Goal: Information Seeking & Learning: Learn about a topic

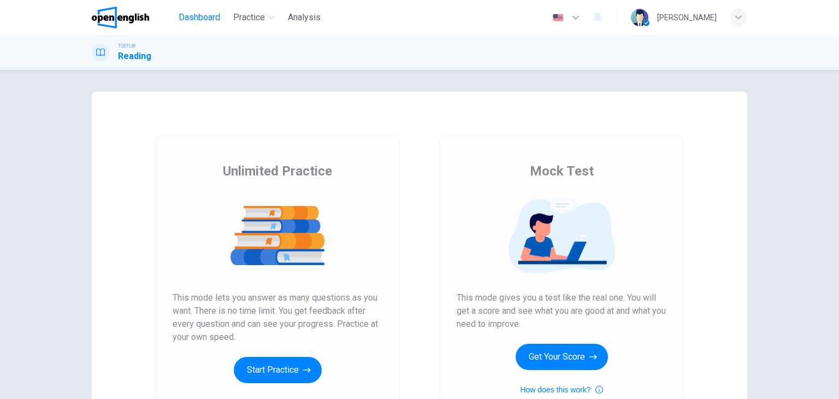
click at [206, 20] on span "Dashboard" at bounding box center [200, 17] width 42 height 13
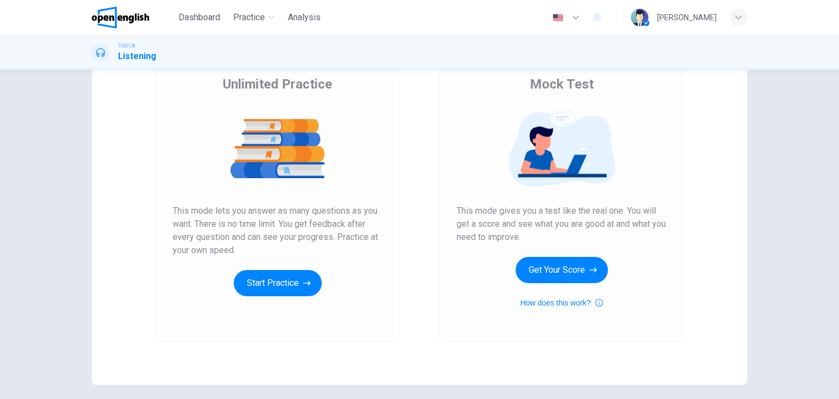
scroll to position [87, 0]
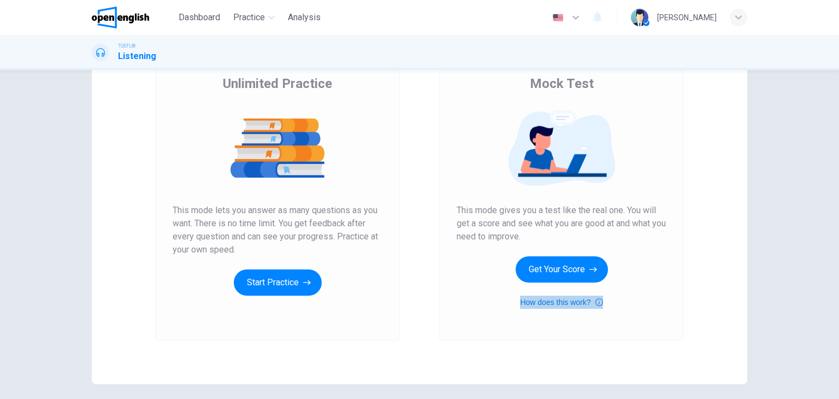
click at [553, 300] on button "How does this work?" at bounding box center [561, 301] width 82 height 13
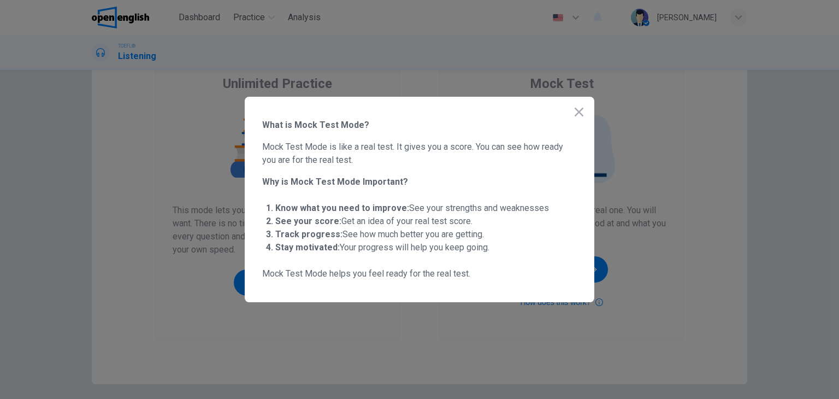
click at [422, 347] on div at bounding box center [419, 199] width 839 height 399
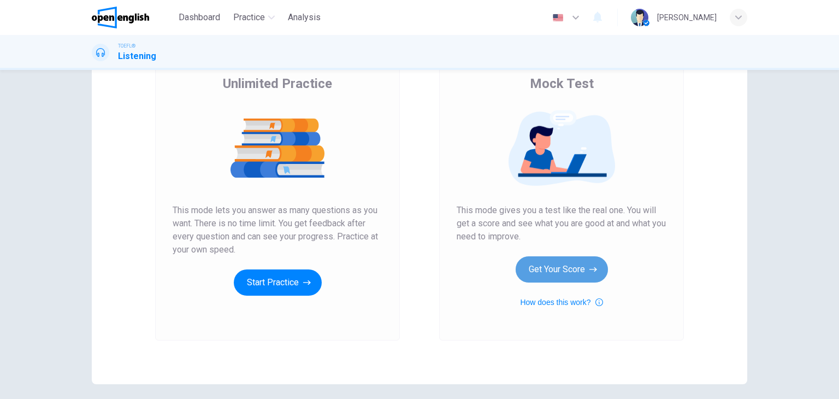
click at [571, 267] on button "Get Your Score" at bounding box center [561, 269] width 92 height 26
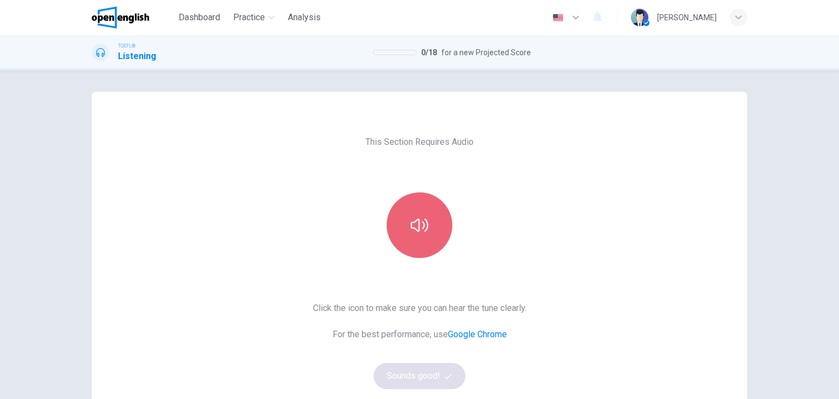
click at [434, 224] on button "button" at bounding box center [420, 225] width 66 height 66
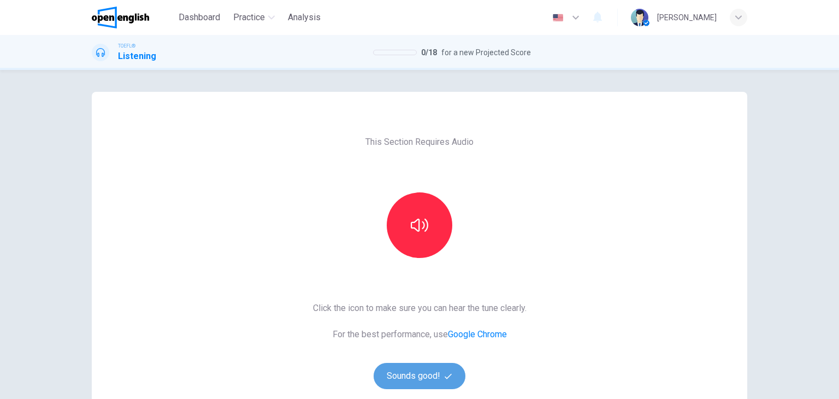
click at [428, 379] on button "Sounds good!" at bounding box center [420, 376] width 92 height 26
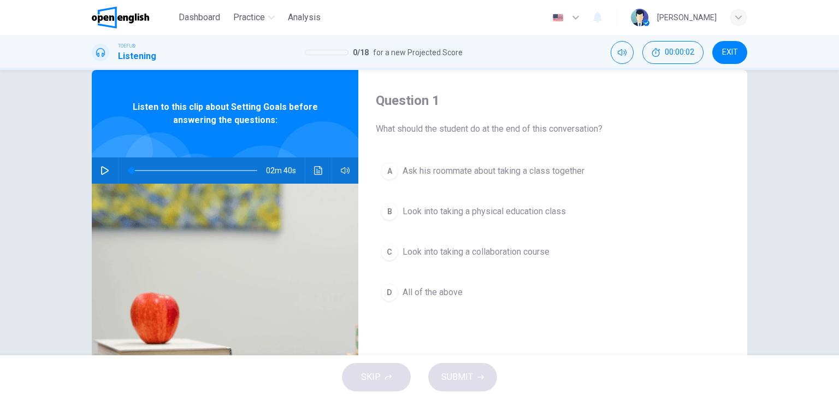
scroll to position [44, 0]
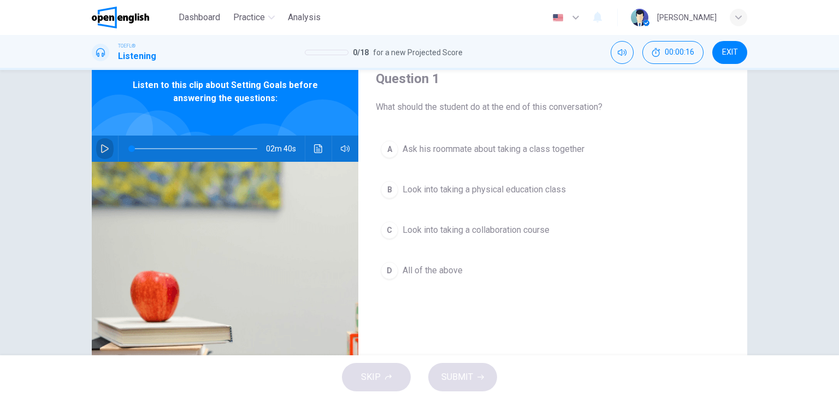
click at [105, 146] on icon "button" at bounding box center [104, 148] width 9 height 9
type input "*"
click at [105, 146] on icon "button" at bounding box center [105, 148] width 6 height 7
click at [105, 146] on icon "button" at bounding box center [104, 148] width 9 height 9
click at [132, 147] on span at bounding box center [134, 148] width 7 height 7
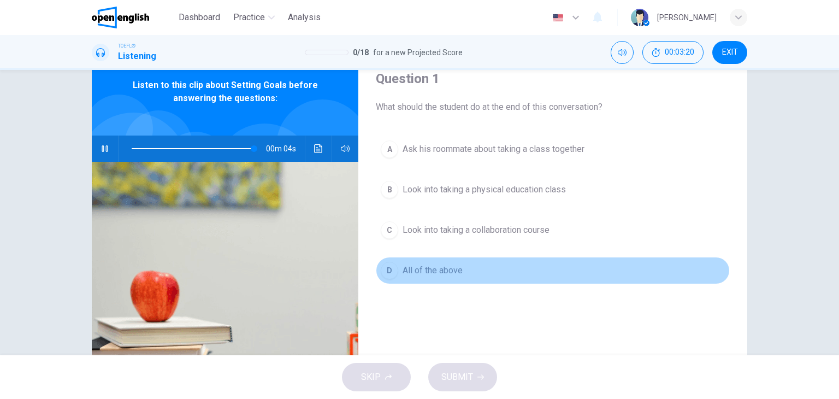
click at [387, 265] on div "D" at bounding box center [389, 270] width 17 height 17
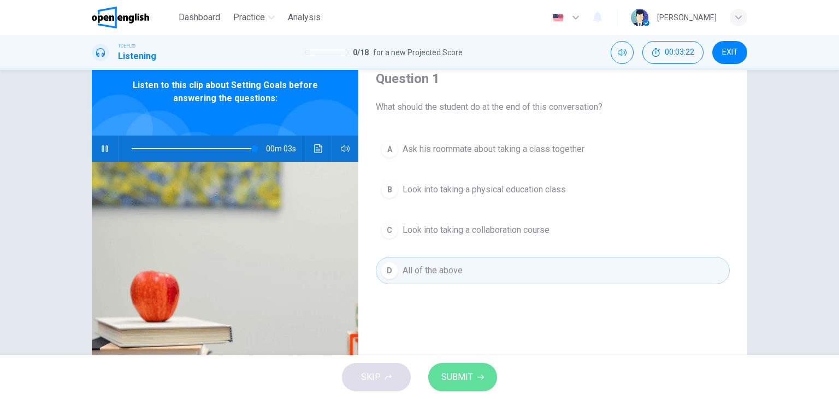
click at [469, 372] on span "SUBMIT" at bounding box center [457, 376] width 32 height 15
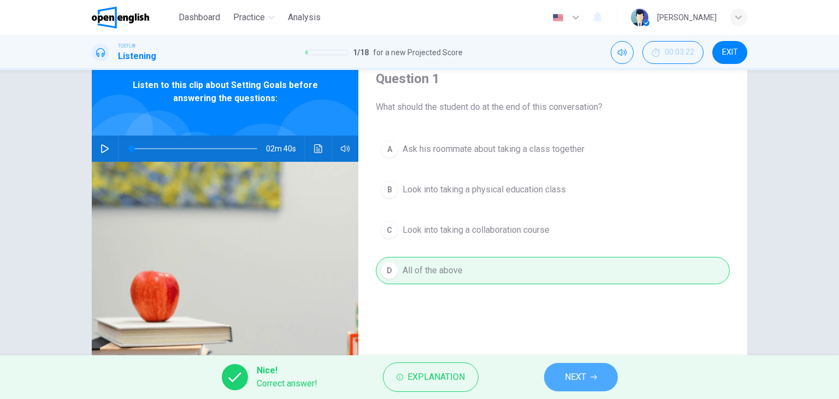
click at [568, 371] on span "NEXT" at bounding box center [575, 376] width 21 height 15
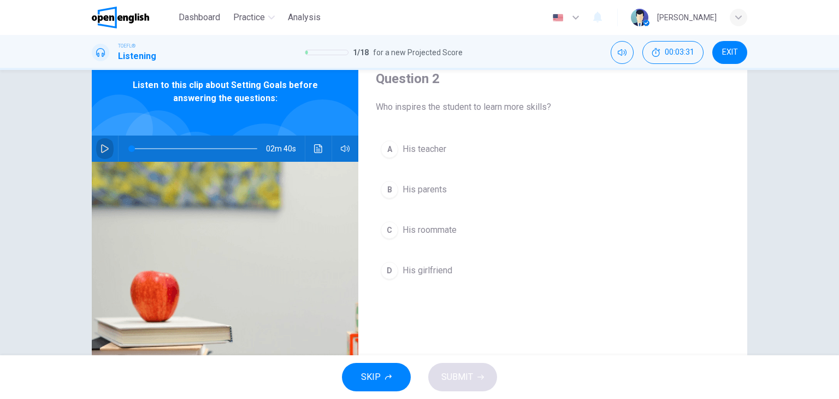
click at [103, 147] on icon "button" at bounding box center [104, 148] width 9 height 9
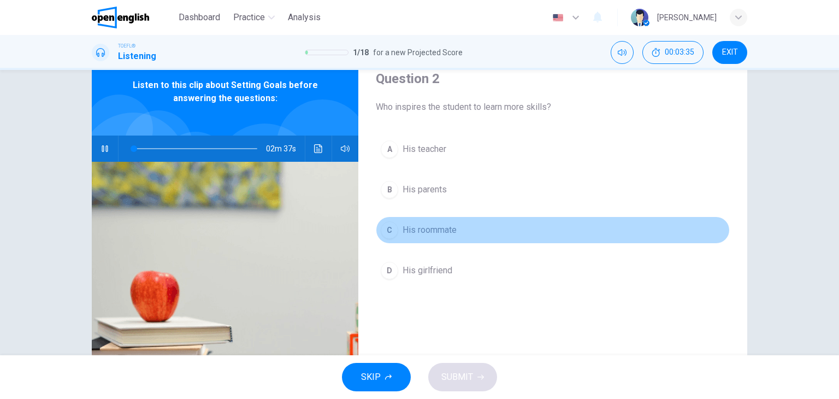
click at [389, 233] on div "C" at bounding box center [389, 229] width 17 height 17
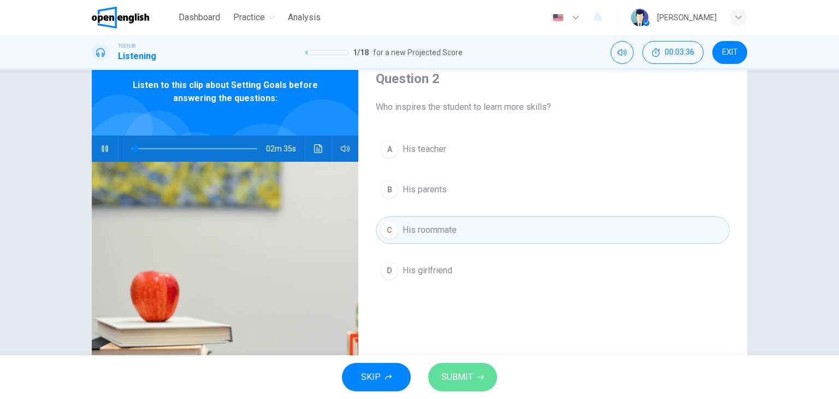
click at [454, 380] on span "SUBMIT" at bounding box center [457, 376] width 32 height 15
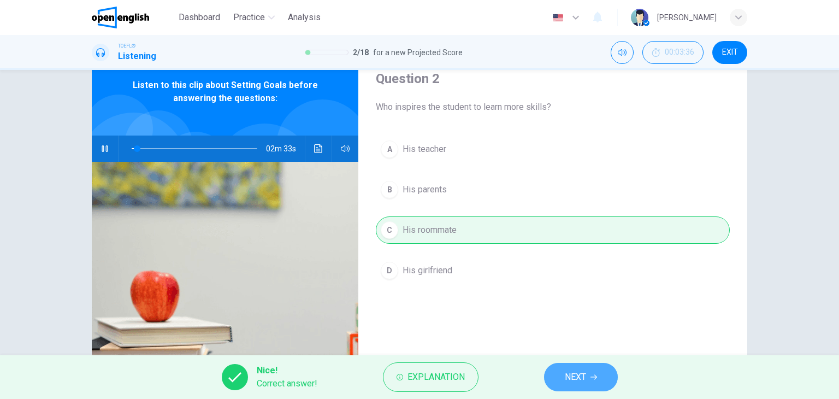
click at [580, 381] on span "NEXT" at bounding box center [575, 376] width 21 height 15
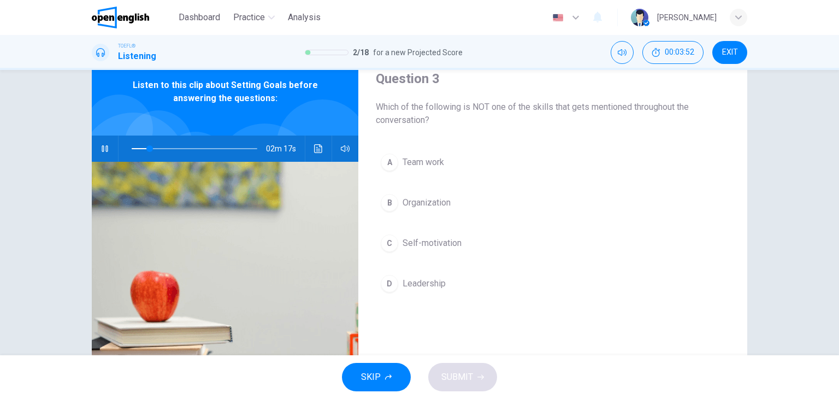
click at [393, 240] on div "C" at bounding box center [389, 242] width 17 height 17
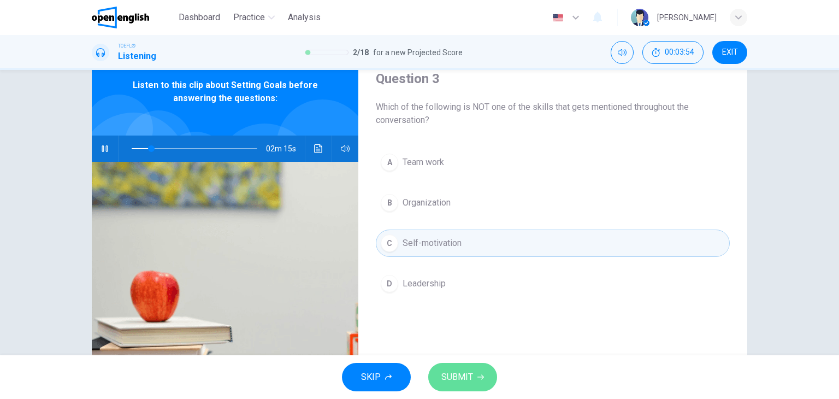
click at [472, 372] on button "SUBMIT" at bounding box center [462, 377] width 69 height 28
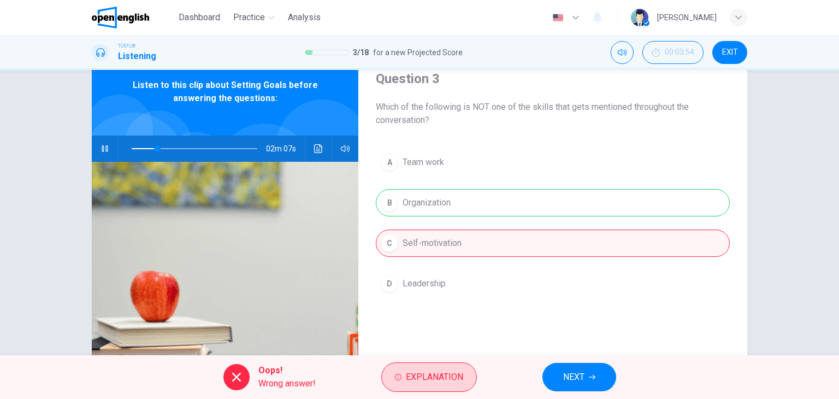
click at [402, 374] on button "Explanation" at bounding box center [429, 376] width 96 height 29
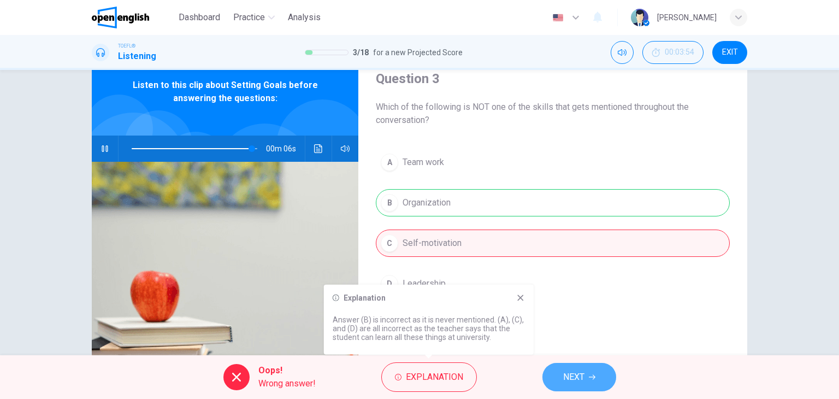
click at [574, 370] on span "NEXT" at bounding box center [573, 376] width 21 height 15
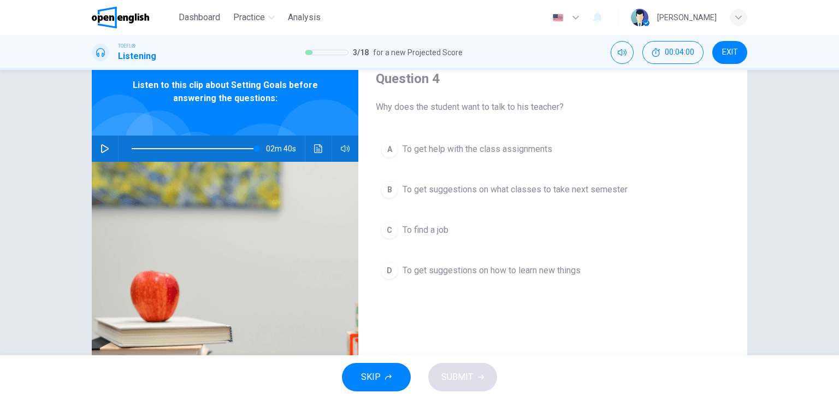
type input "*"
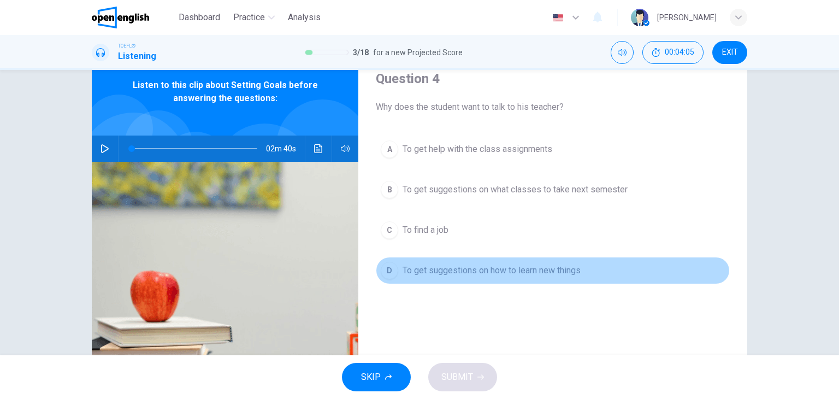
click at [390, 264] on div "D" at bounding box center [389, 270] width 17 height 17
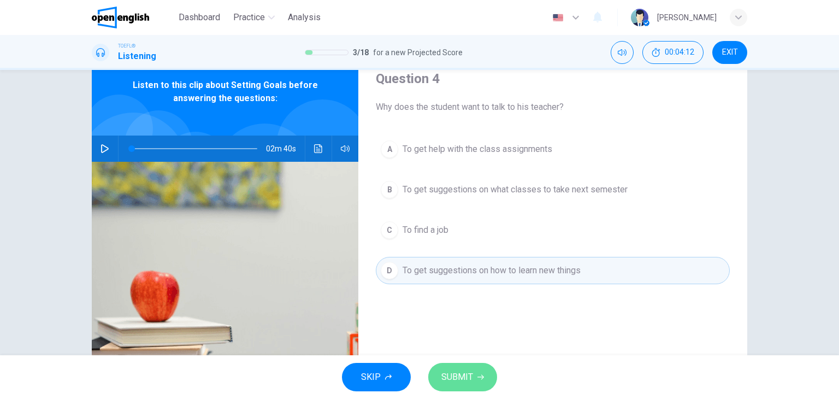
click at [465, 373] on span "SUBMIT" at bounding box center [457, 376] width 32 height 15
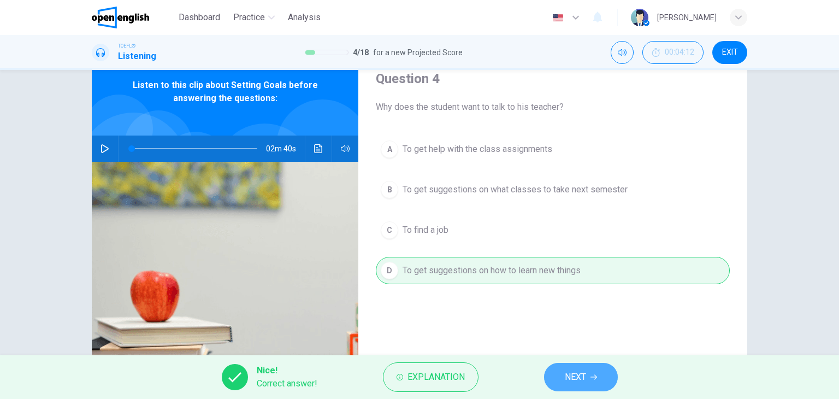
click at [566, 369] on span "NEXT" at bounding box center [575, 376] width 21 height 15
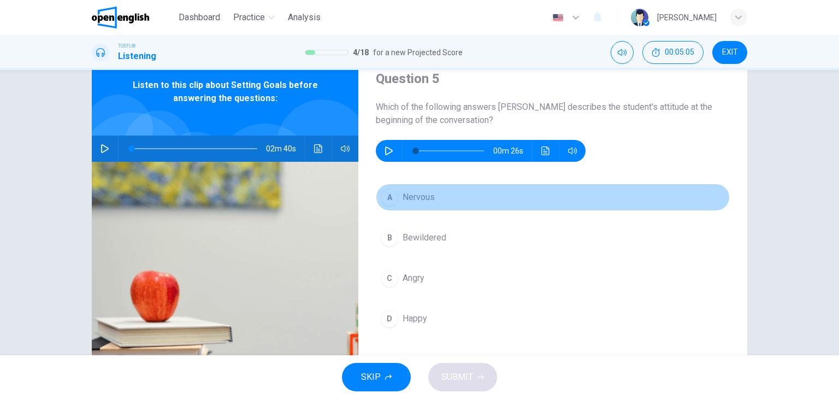
click at [422, 197] on span "Nervous" at bounding box center [418, 197] width 32 height 13
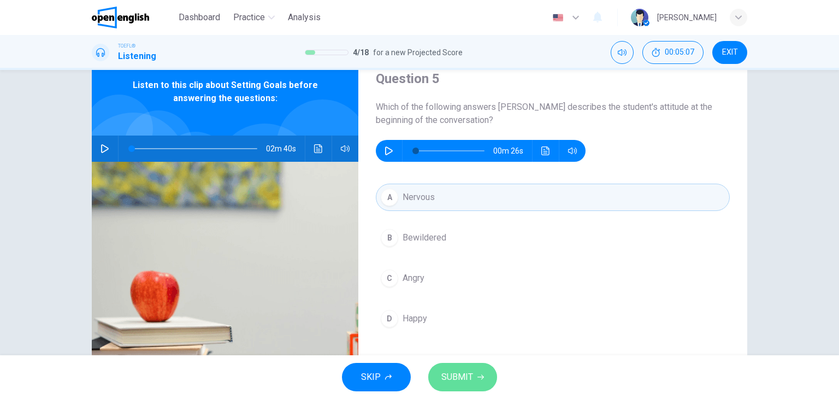
click at [465, 384] on span "SUBMIT" at bounding box center [457, 376] width 32 height 15
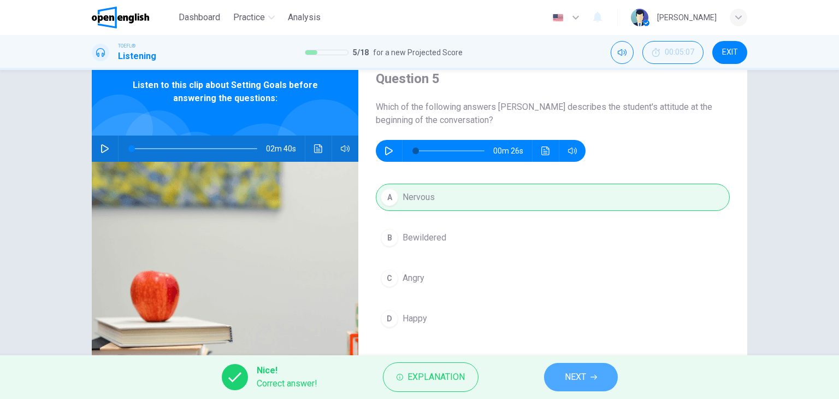
click at [572, 376] on span "NEXT" at bounding box center [575, 376] width 21 height 15
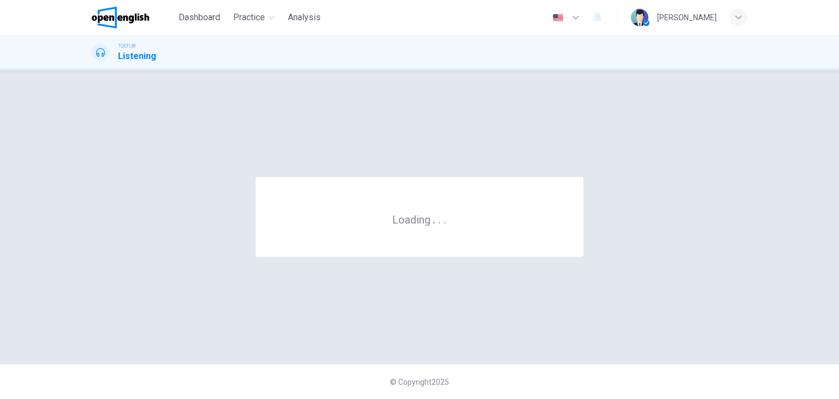
scroll to position [0, 0]
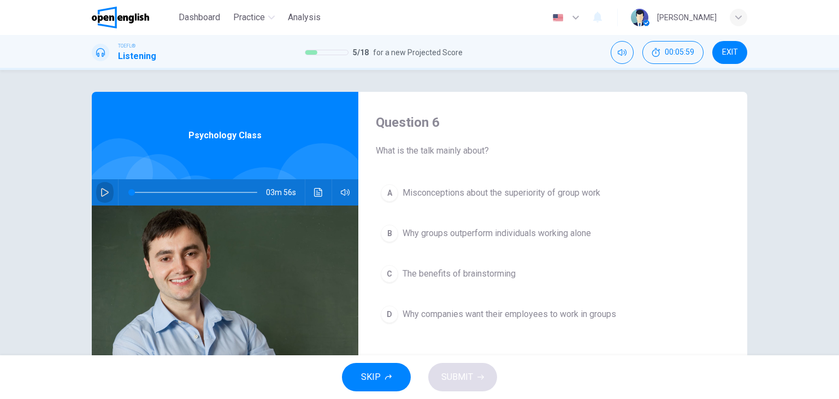
click at [103, 194] on icon "button" at bounding box center [105, 192] width 8 height 9
click at [103, 194] on icon "button" at bounding box center [104, 192] width 9 height 9
click at [103, 194] on icon "button" at bounding box center [105, 192] width 8 height 9
type input "*"
click at [128, 190] on span at bounding box center [131, 192] width 7 height 7
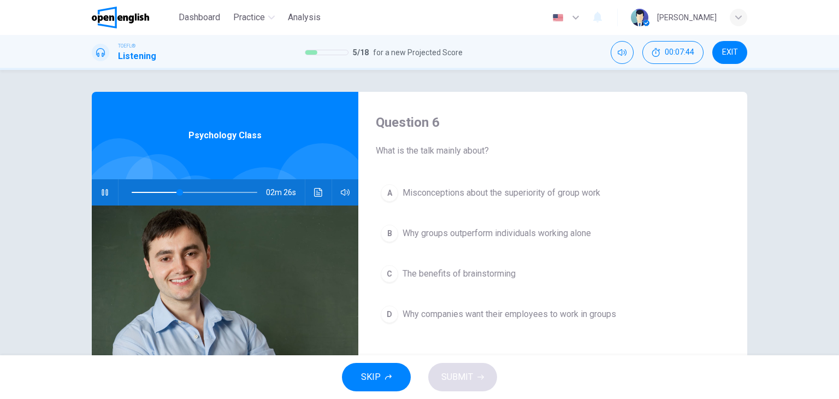
click at [438, 230] on span "Why groups outperform individuals working alone" at bounding box center [496, 233] width 188 height 13
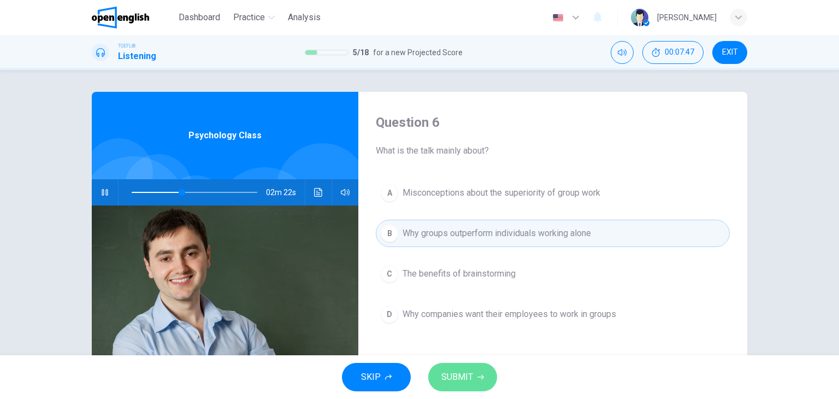
click at [466, 382] on span "SUBMIT" at bounding box center [457, 376] width 32 height 15
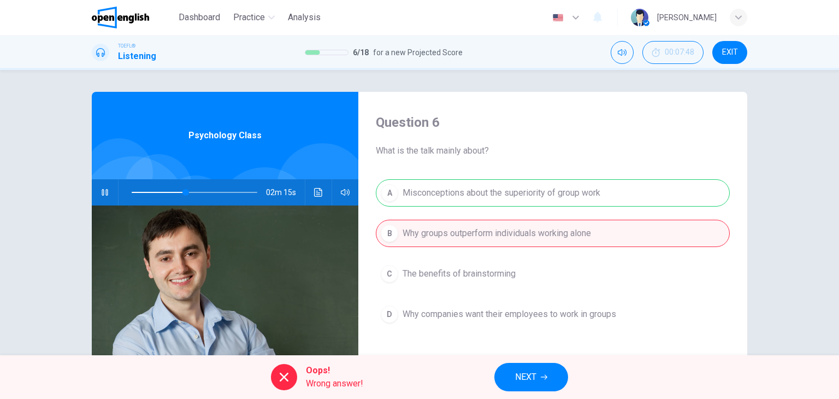
click at [132, 190] on span at bounding box center [195, 192] width 126 height 15
click at [129, 192] on span at bounding box center [132, 192] width 7 height 7
click at [525, 381] on span "NEXT" at bounding box center [525, 376] width 21 height 15
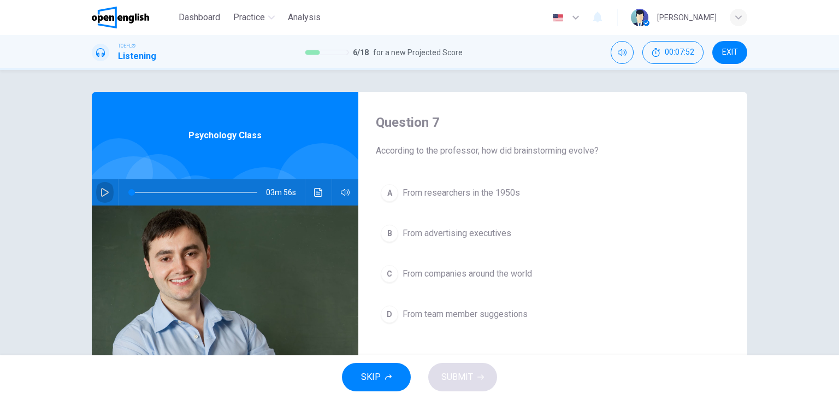
click at [104, 191] on icon "button" at bounding box center [105, 192] width 8 height 9
click at [165, 189] on span at bounding box center [195, 192] width 126 height 15
click at [100, 195] on icon "button" at bounding box center [104, 192] width 9 height 9
click at [208, 192] on span at bounding box center [211, 192] width 7 height 7
click at [97, 188] on button "button" at bounding box center [104, 192] width 17 height 26
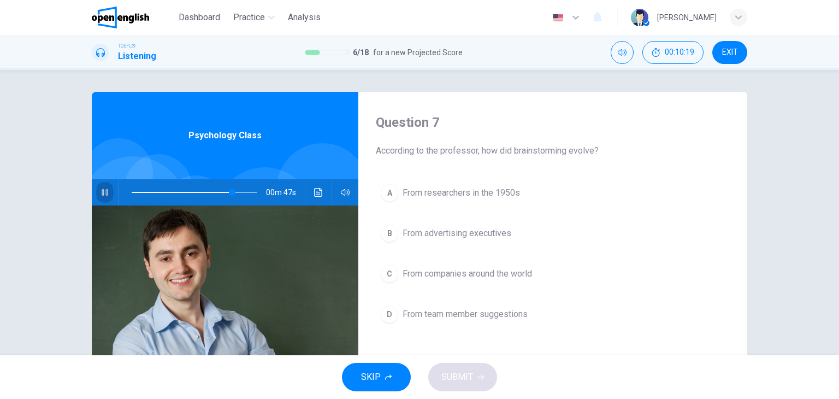
click at [103, 191] on icon "button" at bounding box center [105, 192] width 6 height 7
click at [103, 191] on icon "button" at bounding box center [105, 192] width 8 height 9
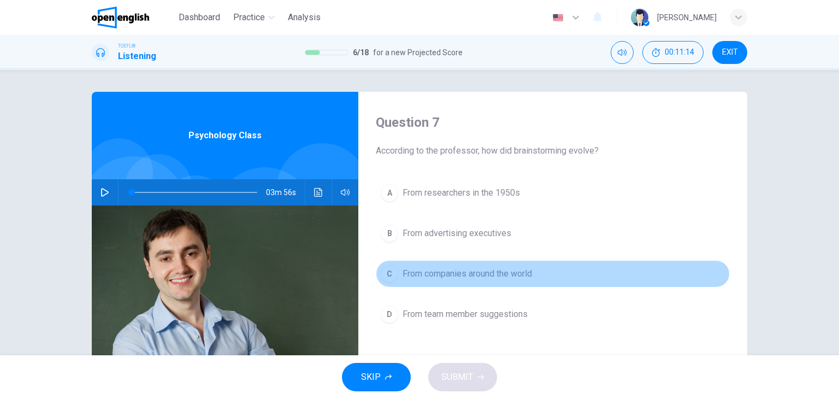
click at [407, 261] on button "C From companies around the world" at bounding box center [553, 273] width 354 height 27
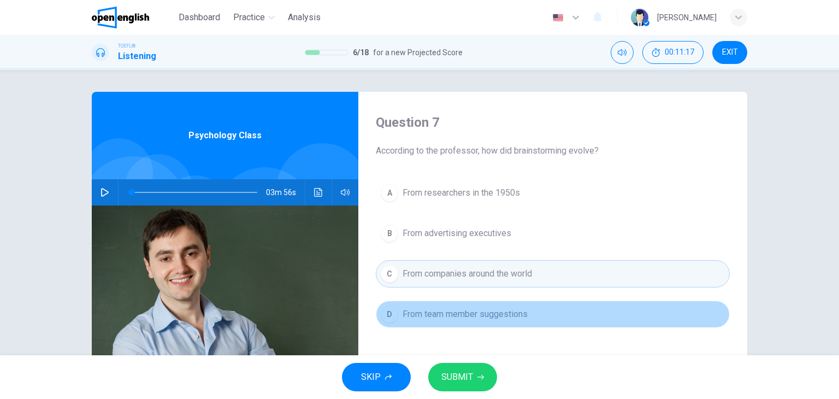
click at [402, 309] on span "From team member suggestions" at bounding box center [464, 313] width 125 height 13
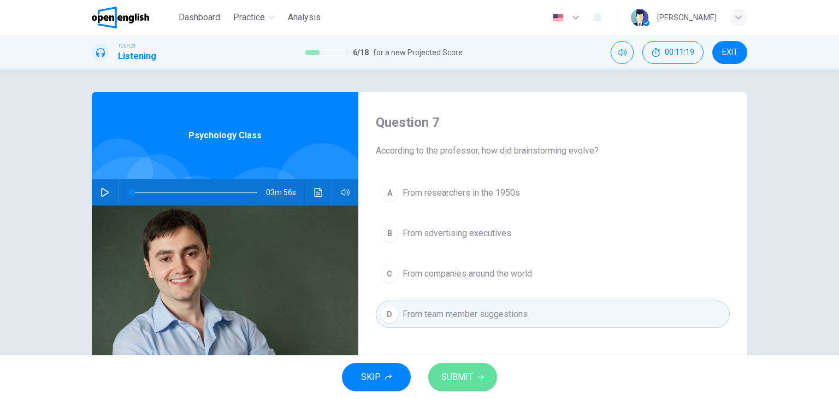
click at [466, 373] on span "SUBMIT" at bounding box center [457, 376] width 32 height 15
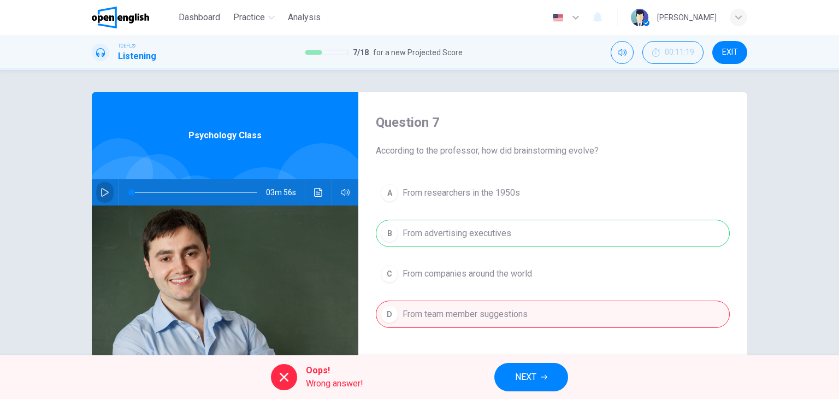
click at [96, 198] on button "button" at bounding box center [104, 192] width 17 height 26
click at [141, 189] on span at bounding box center [144, 192] width 7 height 7
click at [142, 191] on span at bounding box center [145, 192] width 7 height 7
click at [103, 191] on icon "button" at bounding box center [105, 192] width 6 height 7
click at [103, 192] on icon "button" at bounding box center [104, 192] width 9 height 9
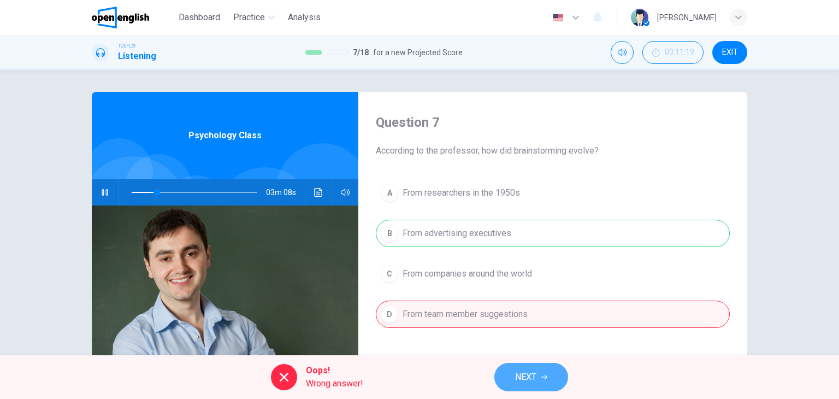
click at [535, 373] on span "NEXT" at bounding box center [525, 376] width 21 height 15
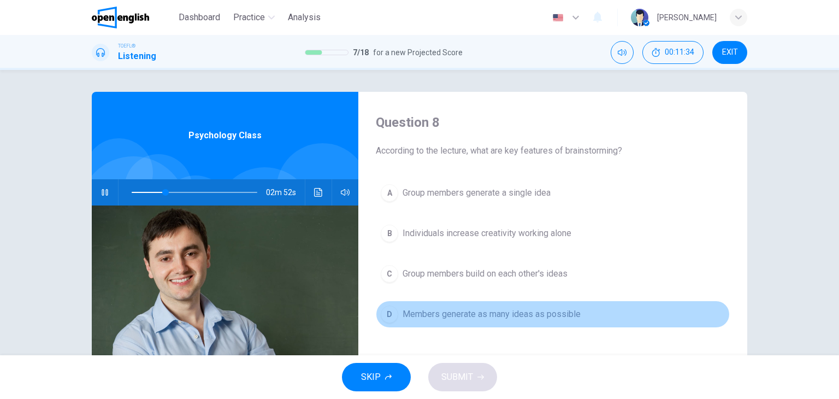
click at [420, 317] on span "Members generate as many ideas as possible" at bounding box center [491, 313] width 178 height 13
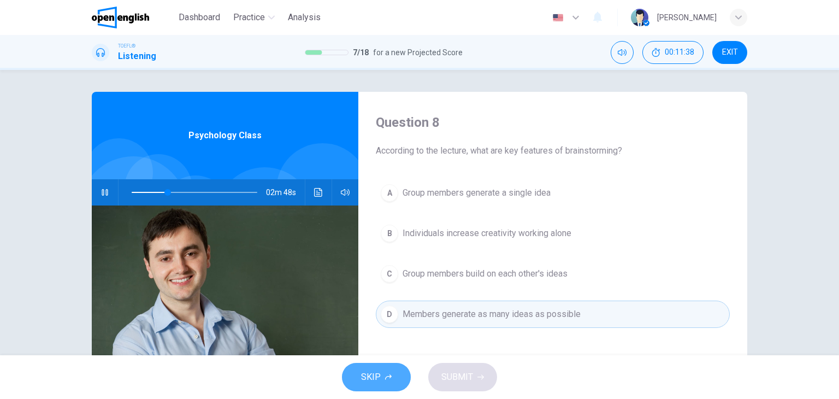
click at [375, 375] on span "SKIP" at bounding box center [371, 376] width 20 height 15
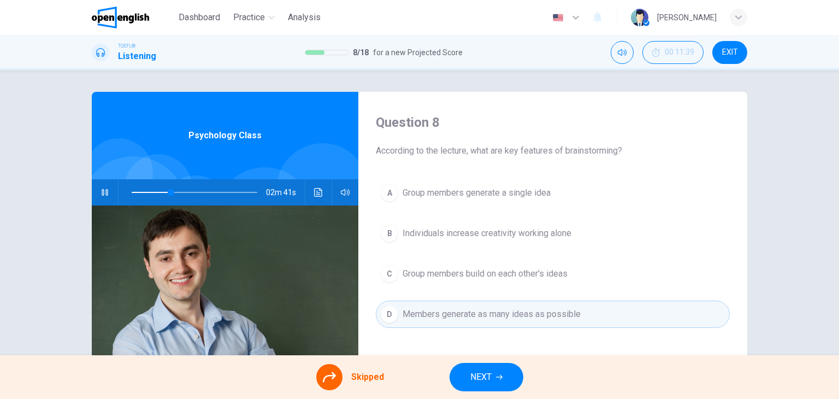
click at [330, 376] on icon at bounding box center [329, 376] width 13 height 13
click at [447, 309] on div "A Group members generate a single idea B Individuals increase creativity workin…" at bounding box center [553, 264] width 354 height 170
click at [475, 372] on span "NEXT" at bounding box center [480, 376] width 21 height 15
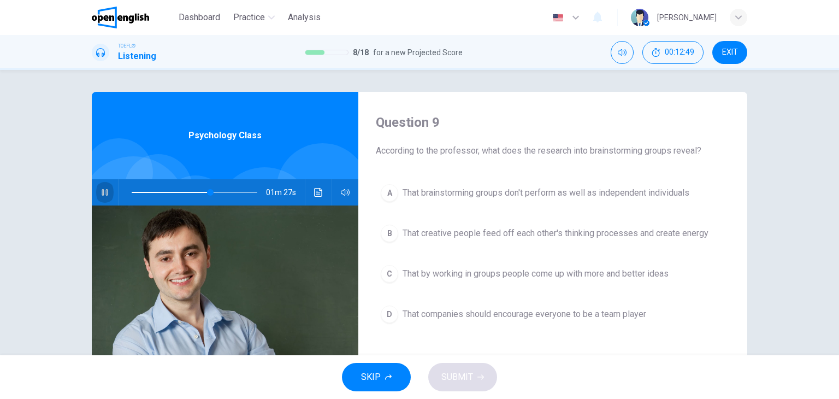
click at [100, 189] on icon "button" at bounding box center [104, 192] width 9 height 9
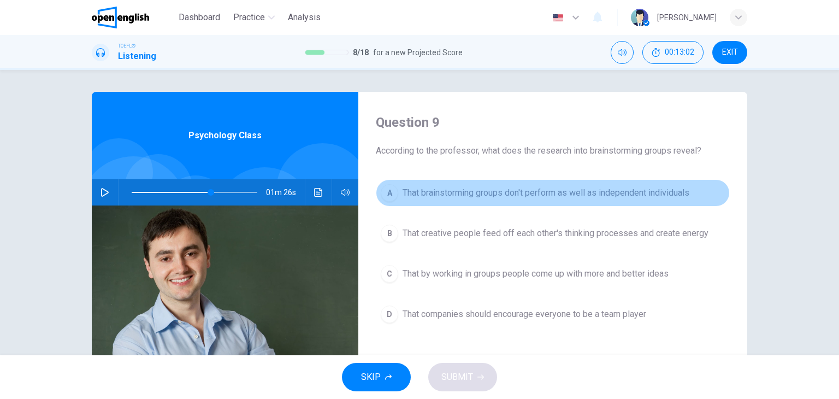
click at [425, 197] on span "That brainstorming groups don't perform as well as independent individuals" at bounding box center [545, 192] width 287 height 13
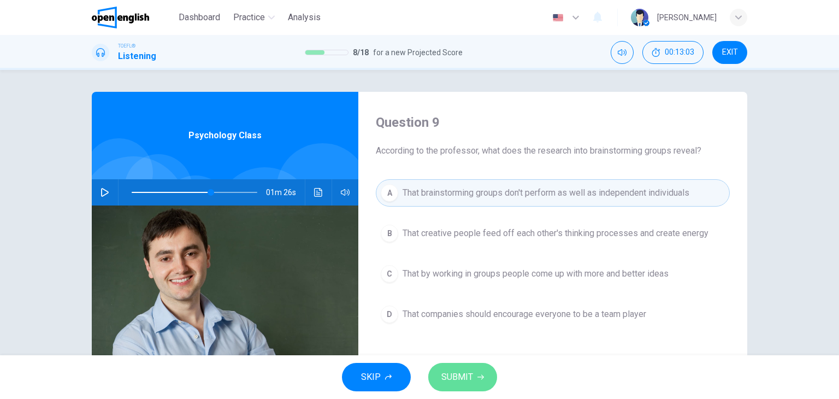
click at [477, 384] on button "SUBMIT" at bounding box center [462, 377] width 69 height 28
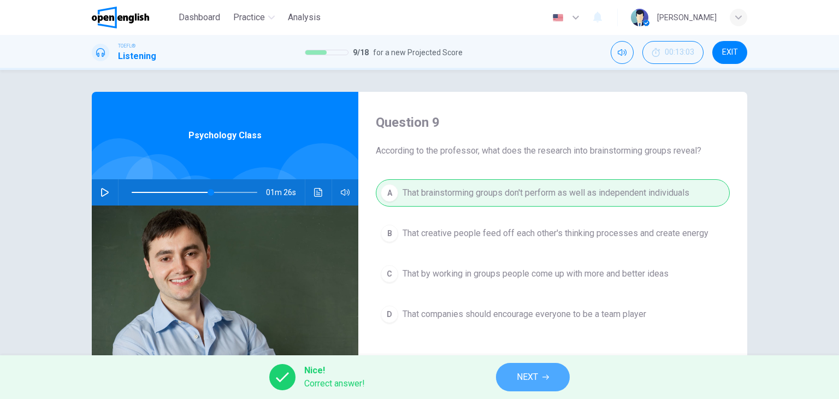
click at [521, 374] on span "NEXT" at bounding box center [527, 376] width 21 height 15
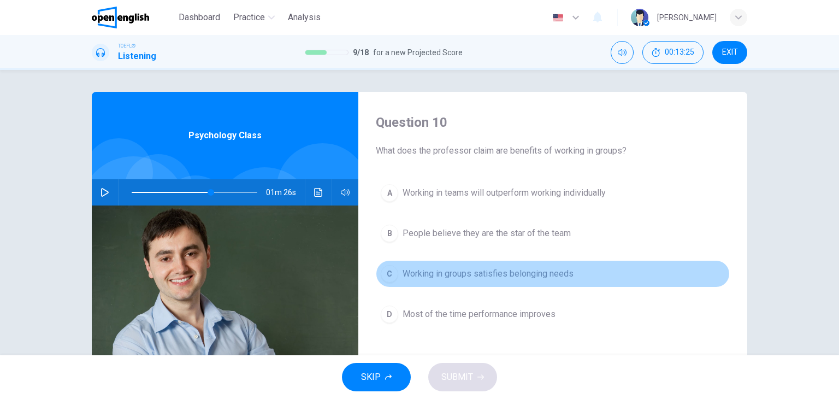
click at [476, 270] on span "Working in groups satisfies belonging needs" at bounding box center [487, 273] width 171 height 13
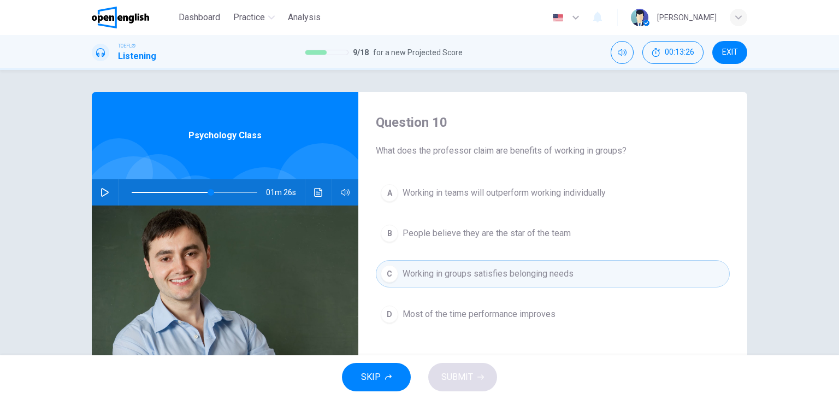
click at [465, 380] on div "SKIP SUBMIT" at bounding box center [419, 377] width 839 height 44
click at [457, 276] on span "Working in groups satisfies belonging needs" at bounding box center [487, 273] width 171 height 13
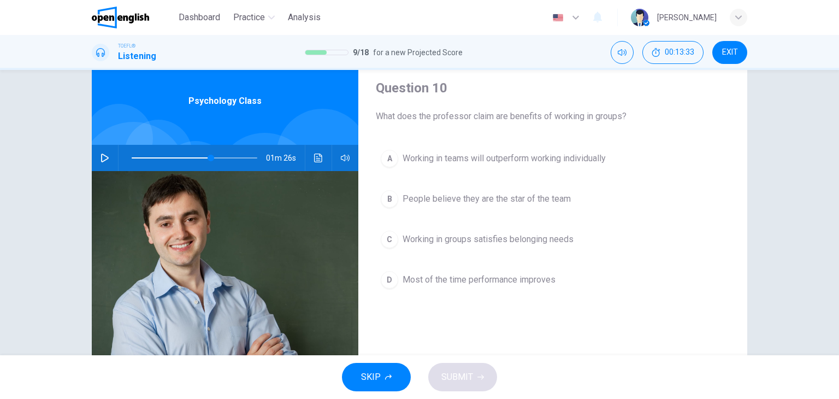
scroll to position [35, 0]
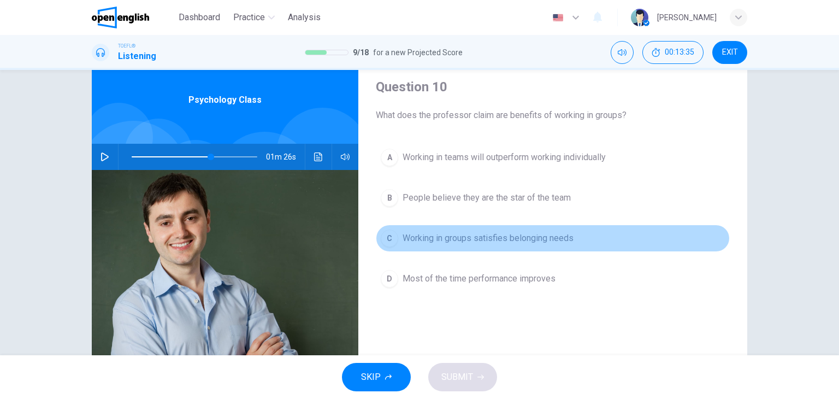
click at [531, 232] on span "Working in groups satisfies belonging needs" at bounding box center [487, 238] width 171 height 13
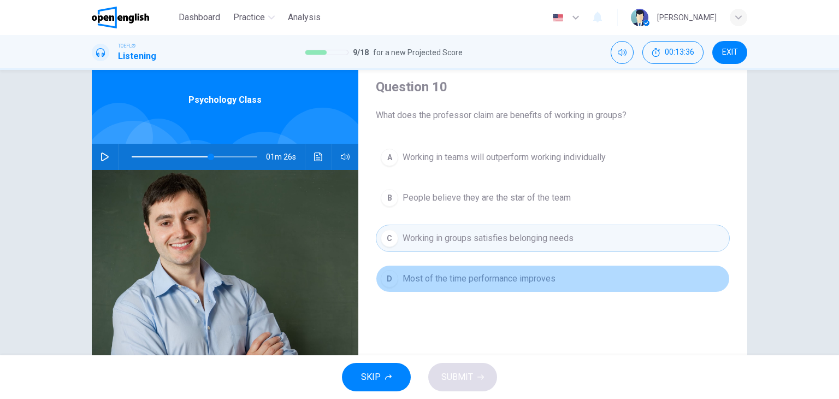
click at [504, 285] on button "D Most of the time performance improves" at bounding box center [553, 278] width 354 height 27
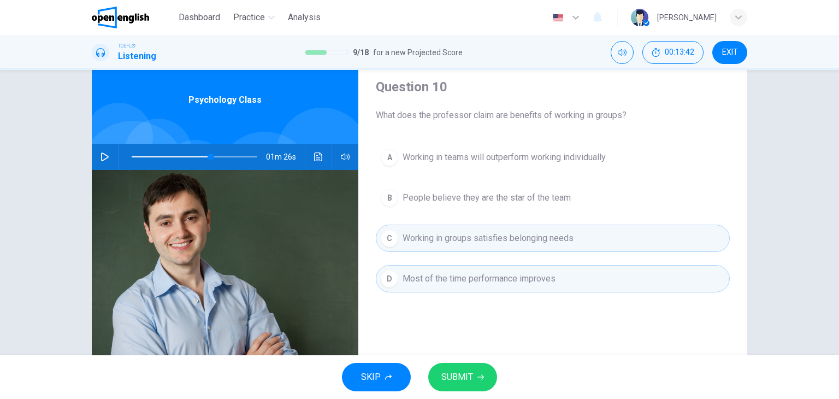
scroll to position [0, 0]
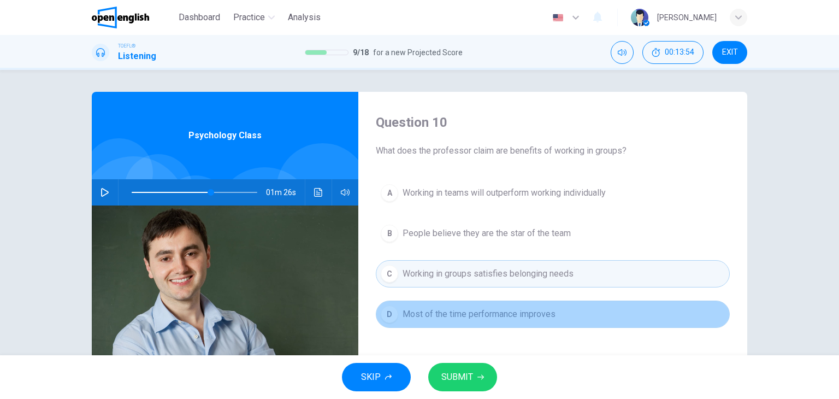
click at [620, 317] on button "D Most of the time performance improves" at bounding box center [553, 313] width 354 height 27
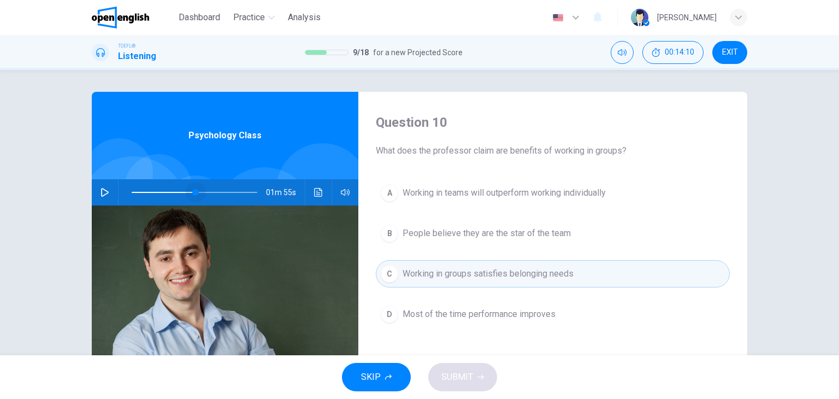
click at [193, 188] on span at bounding box center [195, 192] width 126 height 15
click at [103, 190] on icon "button" at bounding box center [105, 192] width 8 height 9
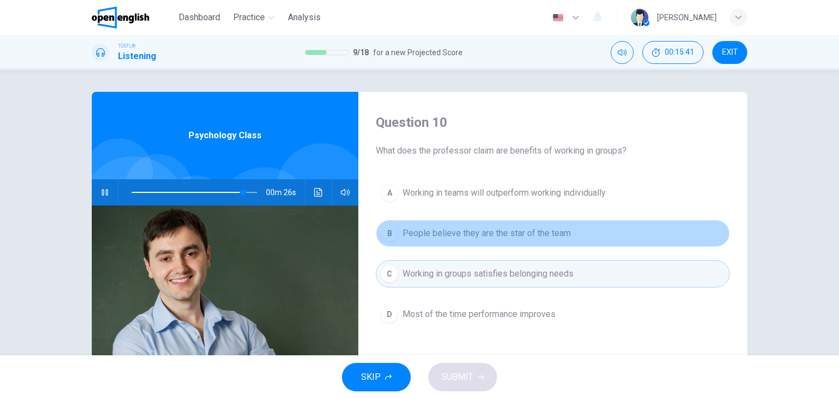
click at [463, 232] on span "People believe they are the star of the team" at bounding box center [486, 233] width 168 height 13
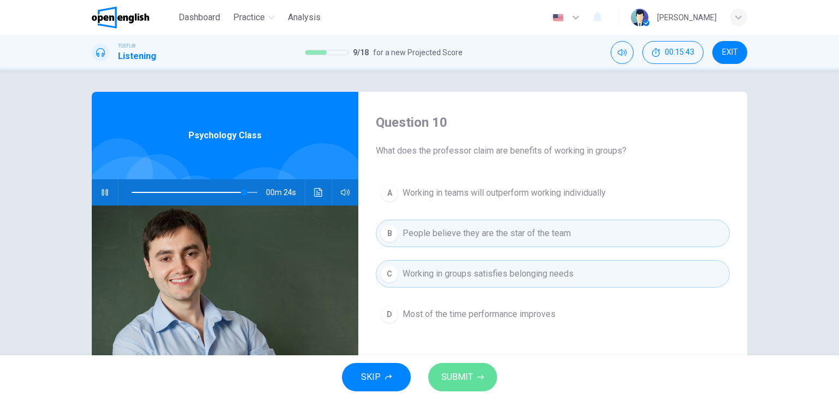
click at [469, 380] on span "SUBMIT" at bounding box center [457, 376] width 32 height 15
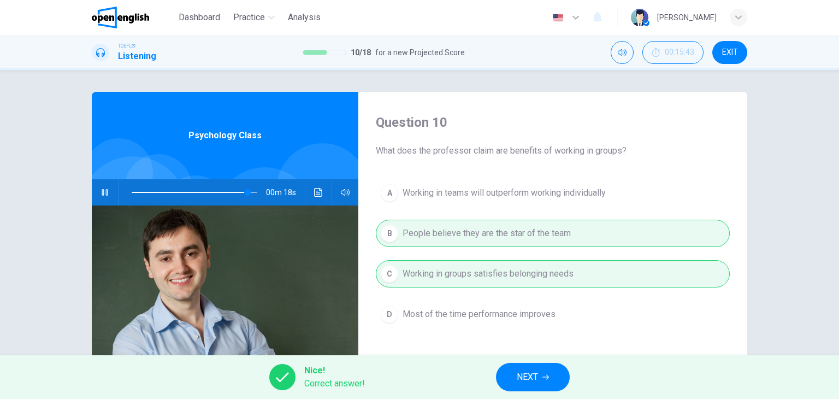
click at [507, 380] on button "NEXT" at bounding box center [533, 377] width 74 height 28
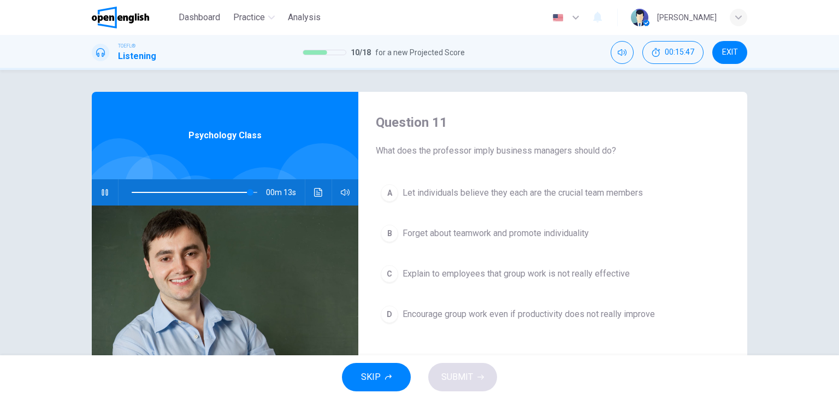
click at [102, 189] on icon "button" at bounding box center [105, 192] width 6 height 7
click at [100, 189] on icon "button" at bounding box center [104, 192] width 9 height 9
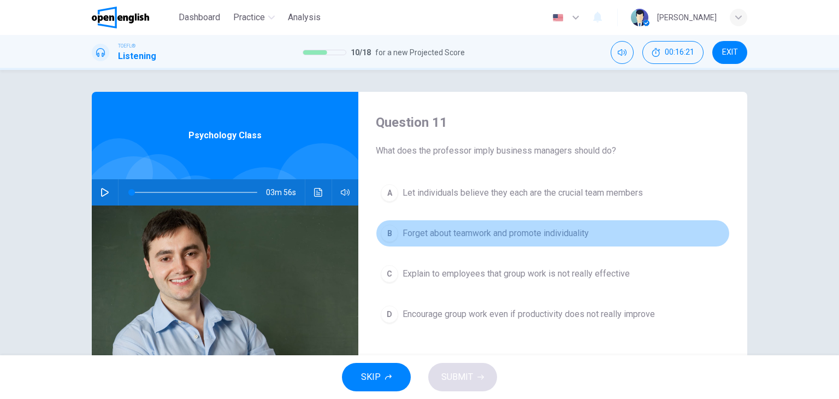
click at [507, 230] on span "Forget about teamwork and promote individuality" at bounding box center [495, 233] width 186 height 13
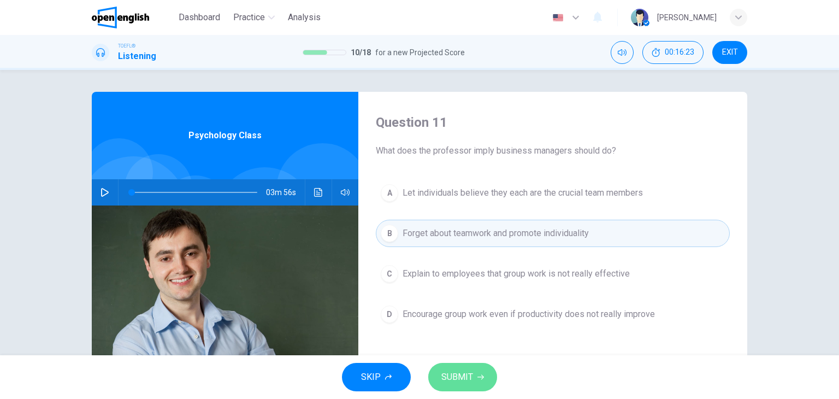
click at [450, 371] on span "SUBMIT" at bounding box center [457, 376] width 32 height 15
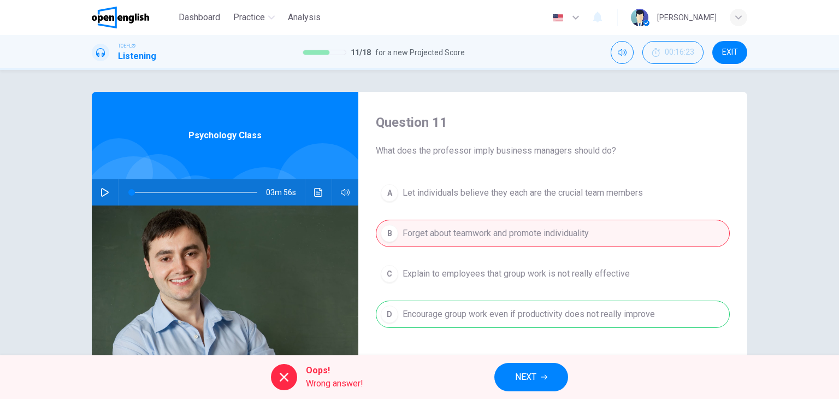
click at [236, 188] on span at bounding box center [195, 192] width 126 height 15
click at [102, 188] on icon "button" at bounding box center [104, 192] width 9 height 9
click at [233, 189] on span at bounding box center [195, 192] width 126 height 15
type input "*"
click at [523, 376] on span "NEXT" at bounding box center [525, 376] width 21 height 15
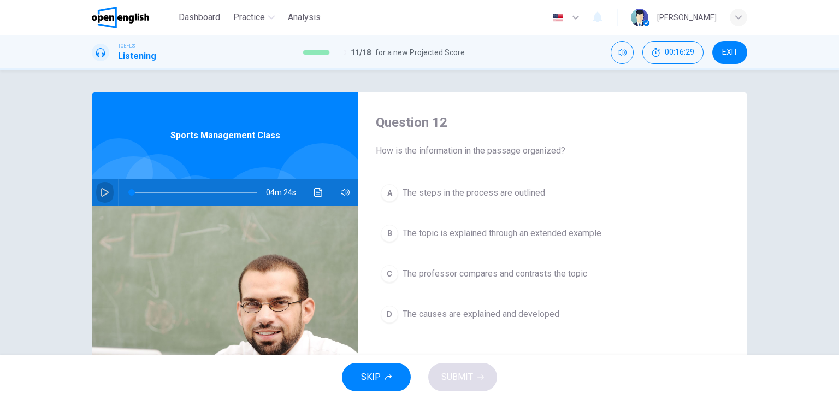
click at [108, 188] on button "button" at bounding box center [104, 192] width 17 height 26
type input "*"
click at [108, 188] on button "button" at bounding box center [104, 192] width 17 height 26
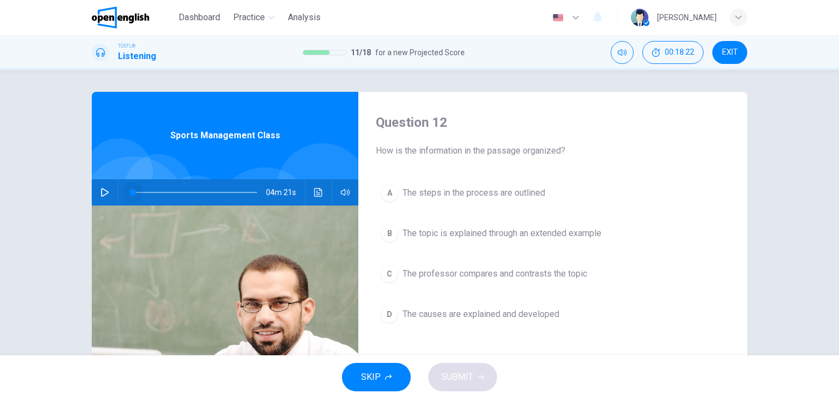
click at [131, 194] on span at bounding box center [132, 192] width 7 height 7
click at [103, 188] on icon "button" at bounding box center [104, 192] width 9 height 9
click at [134, 191] on span at bounding box center [137, 192] width 7 height 7
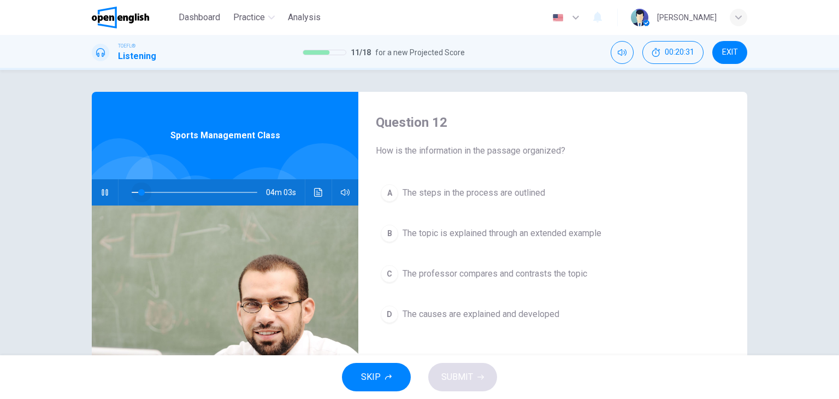
click at [139, 191] on span at bounding box center [141, 192] width 7 height 7
click at [96, 189] on button "button" at bounding box center [104, 192] width 17 height 26
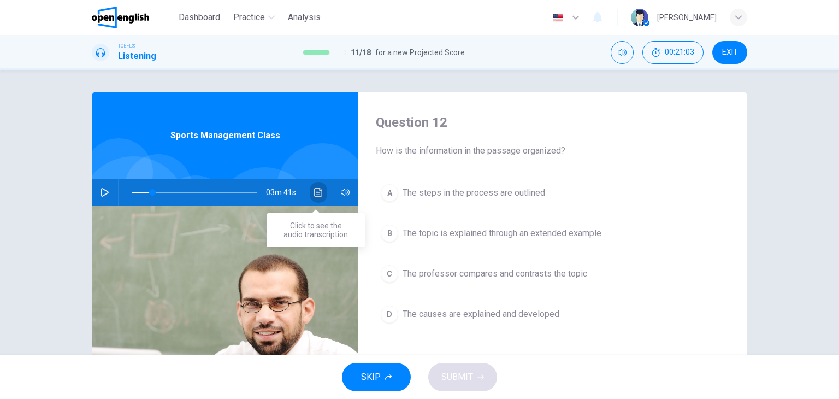
click at [319, 195] on icon "Click to see the audio transcription" at bounding box center [318, 192] width 9 height 9
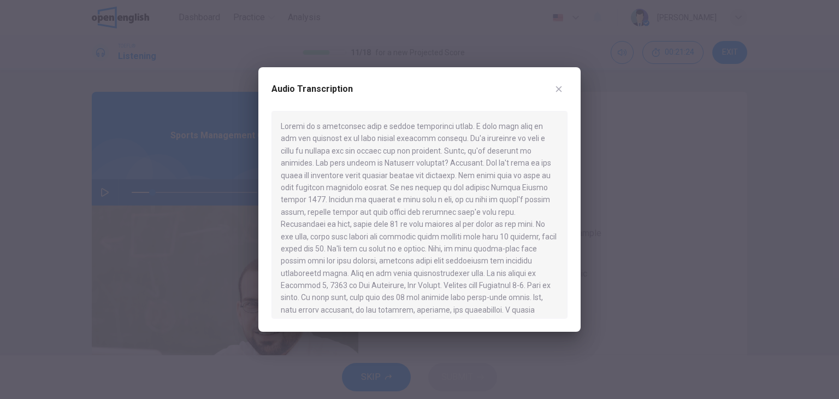
click at [561, 90] on icon "button" at bounding box center [558, 89] width 9 height 9
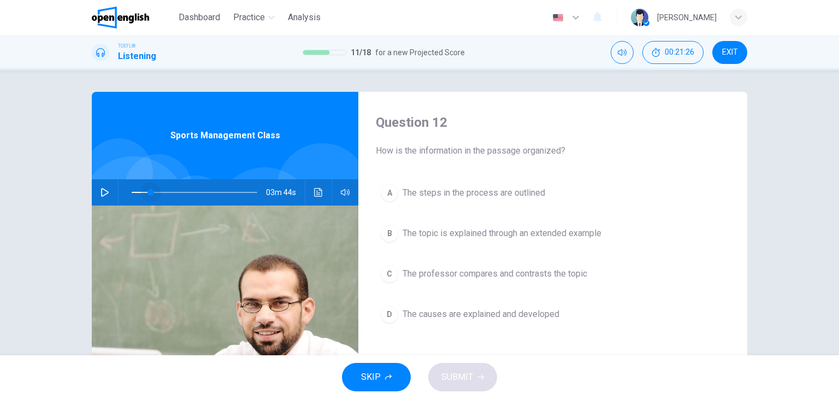
click at [147, 193] on span at bounding box center [150, 192] width 7 height 7
click at [106, 188] on button "button" at bounding box center [104, 192] width 17 height 26
click at [147, 191] on span at bounding box center [150, 192] width 7 height 7
click at [102, 190] on icon "button" at bounding box center [105, 192] width 6 height 7
click at [100, 190] on icon "button" at bounding box center [104, 192] width 9 height 9
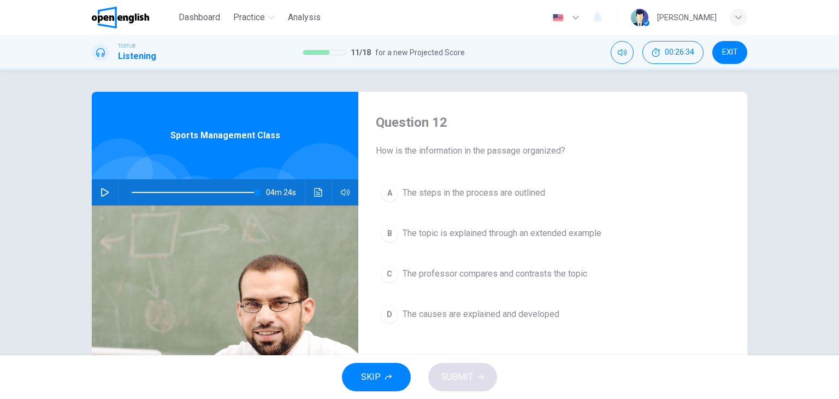
type input "*"
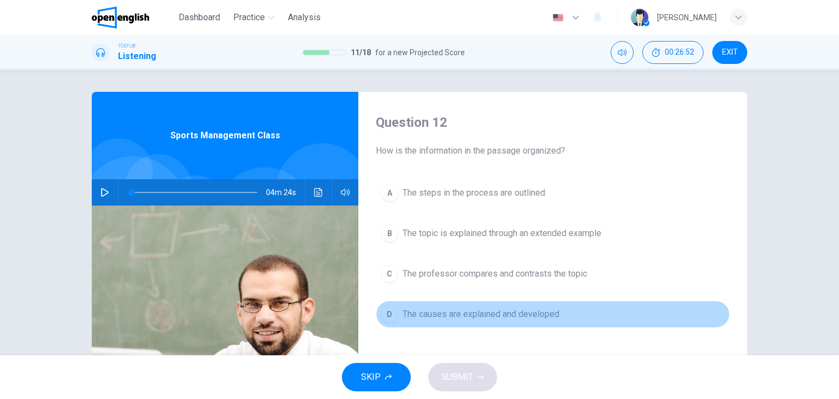
click at [438, 314] on span "The causes are explained and developed" at bounding box center [480, 313] width 157 height 13
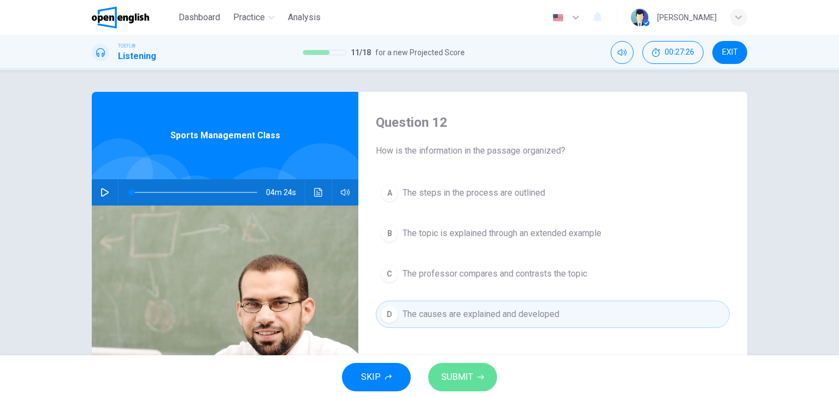
click at [489, 367] on button "SUBMIT" at bounding box center [462, 377] width 69 height 28
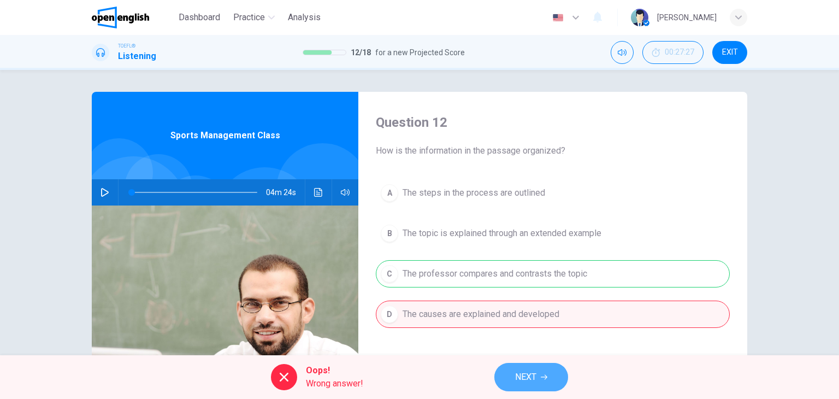
click at [542, 376] on icon "button" at bounding box center [544, 377] width 7 height 7
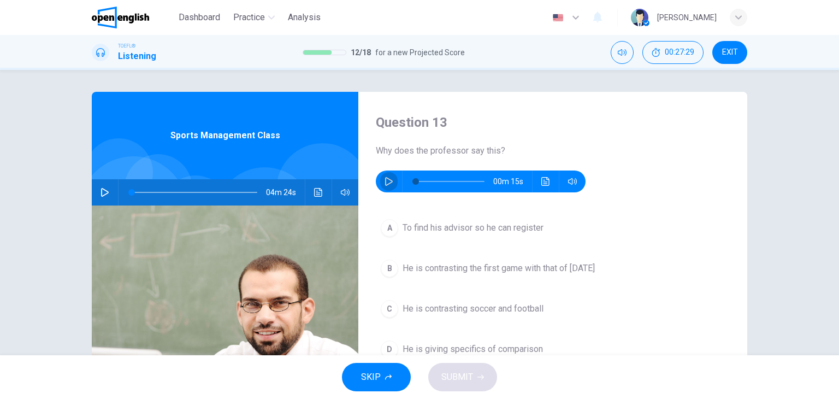
click at [384, 177] on icon "button" at bounding box center [388, 181] width 9 height 9
click at [541, 177] on icon "Click to see the audio transcription" at bounding box center [545, 181] width 9 height 9
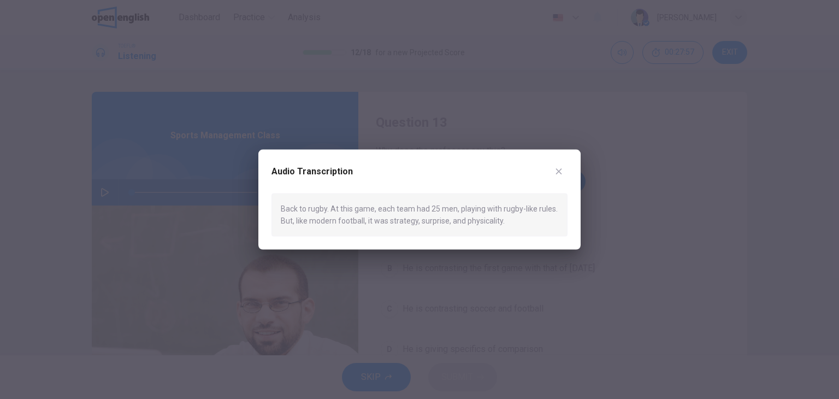
click at [561, 272] on div at bounding box center [419, 199] width 839 height 399
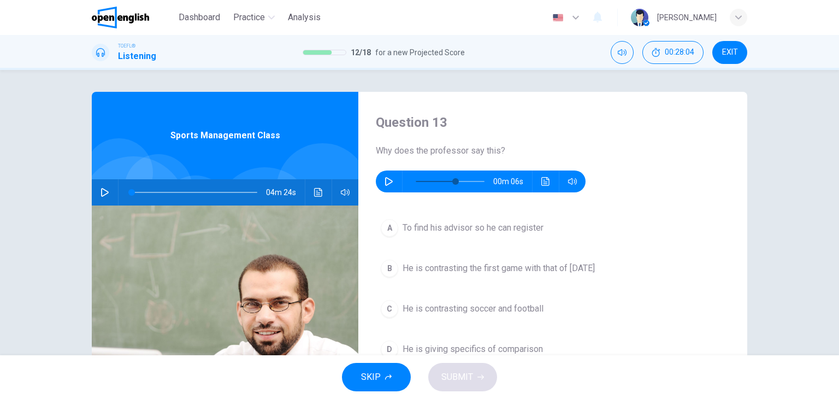
scroll to position [18, 0]
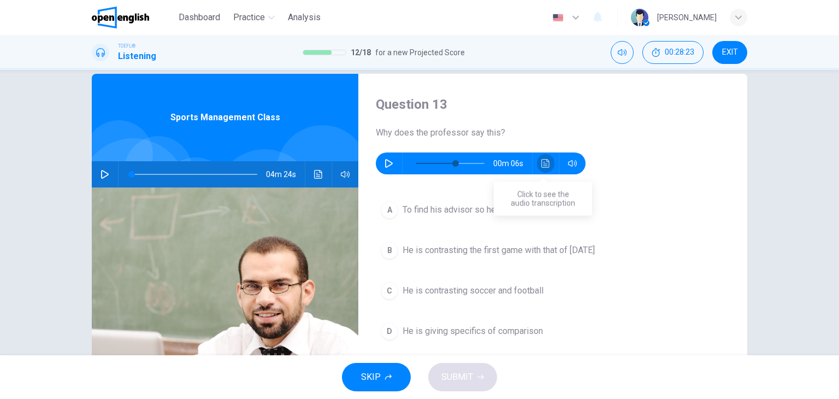
click at [541, 164] on icon "Click to see the audio transcription" at bounding box center [545, 163] width 8 height 9
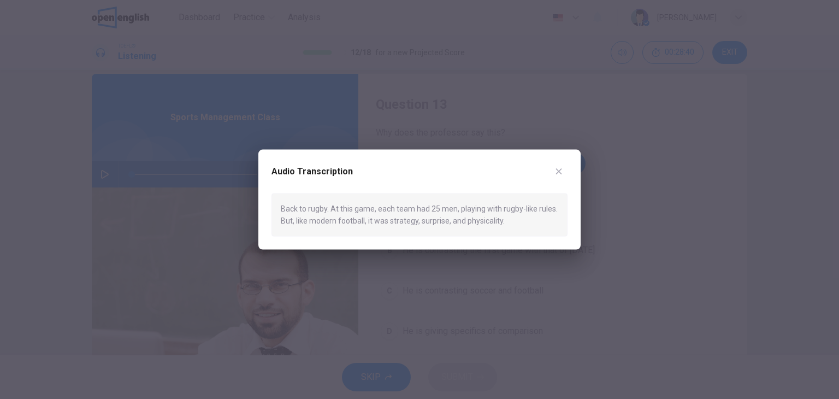
click at [476, 278] on div at bounding box center [419, 199] width 839 height 399
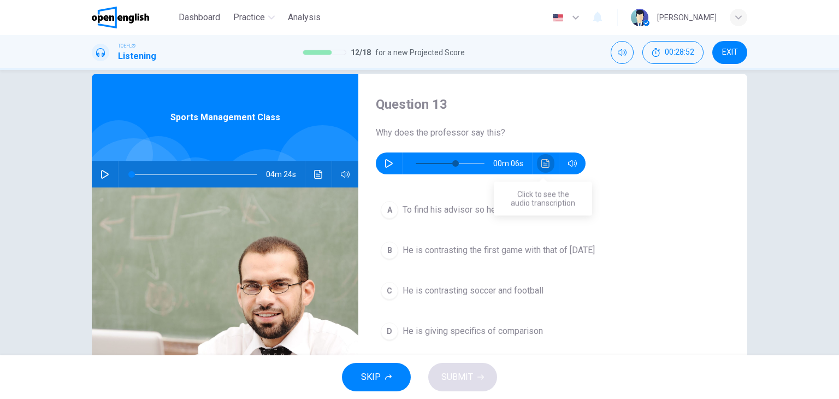
click at [541, 162] on icon "Click to see the audio transcription" at bounding box center [545, 163] width 9 height 9
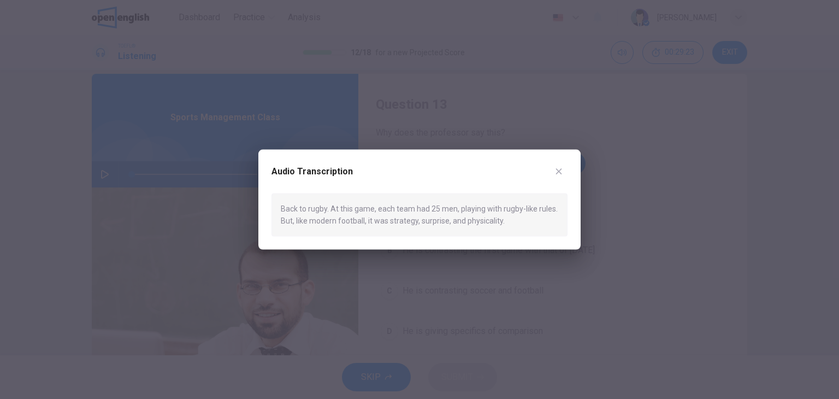
click at [566, 121] on div at bounding box center [419, 199] width 839 height 399
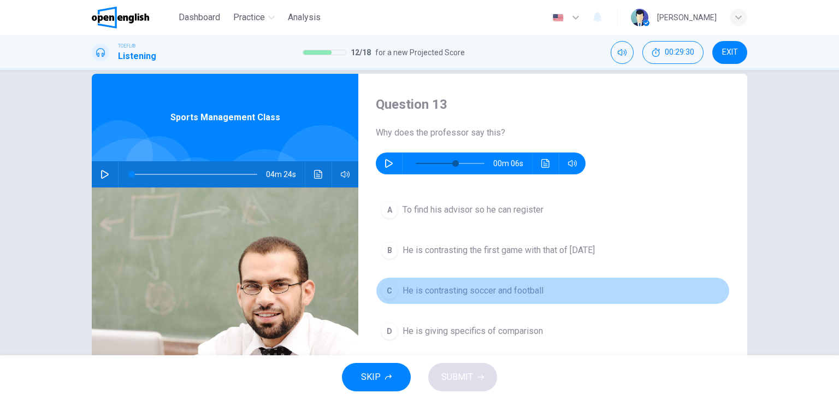
click at [478, 289] on span "He is contrasting soccer and football" at bounding box center [472, 290] width 141 height 13
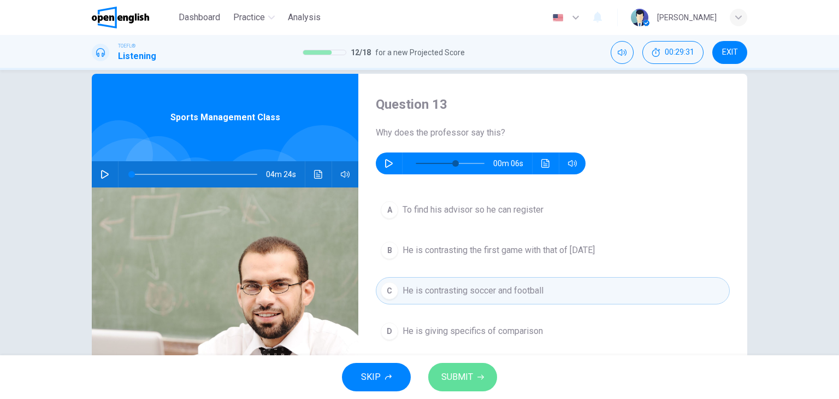
click at [470, 367] on button "SUBMIT" at bounding box center [462, 377] width 69 height 28
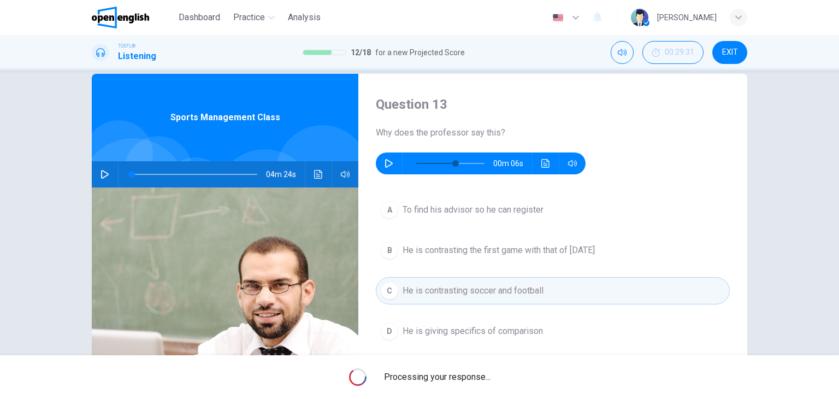
type input "**"
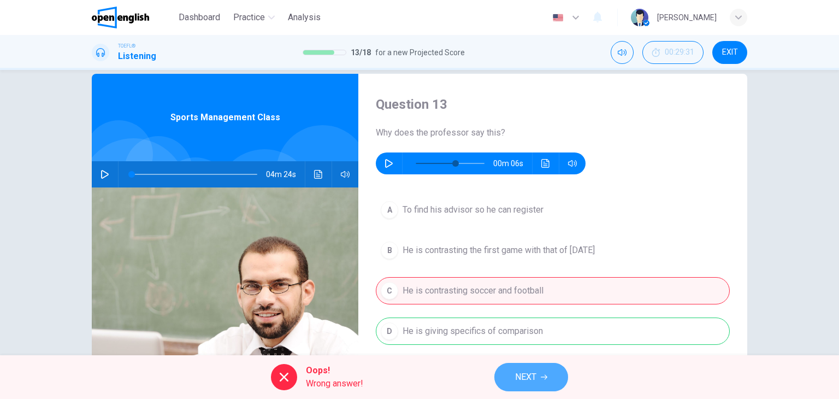
click at [536, 376] on span "NEXT" at bounding box center [525, 376] width 21 height 15
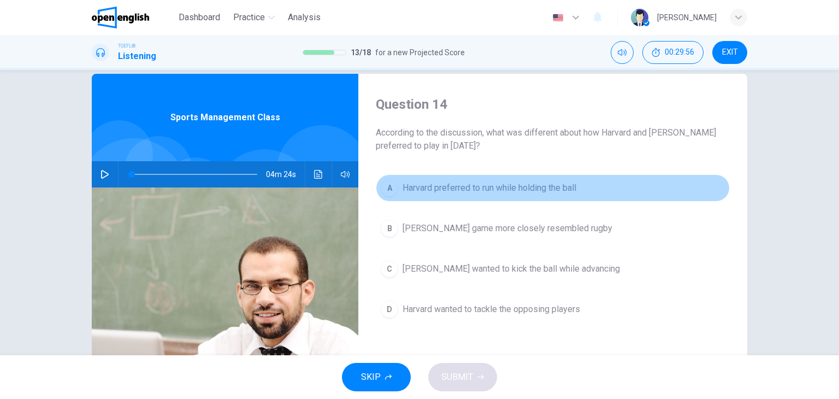
click at [489, 190] on span "Harvard preferred to run while holding the ball" at bounding box center [489, 187] width 174 height 13
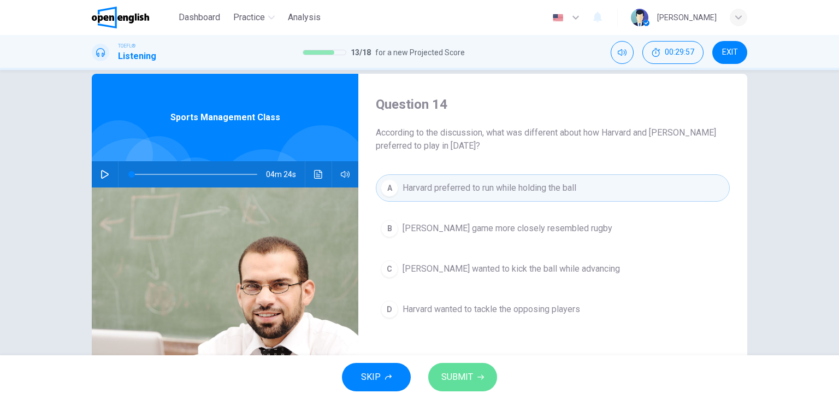
click at [474, 375] on button "SUBMIT" at bounding box center [462, 377] width 69 height 28
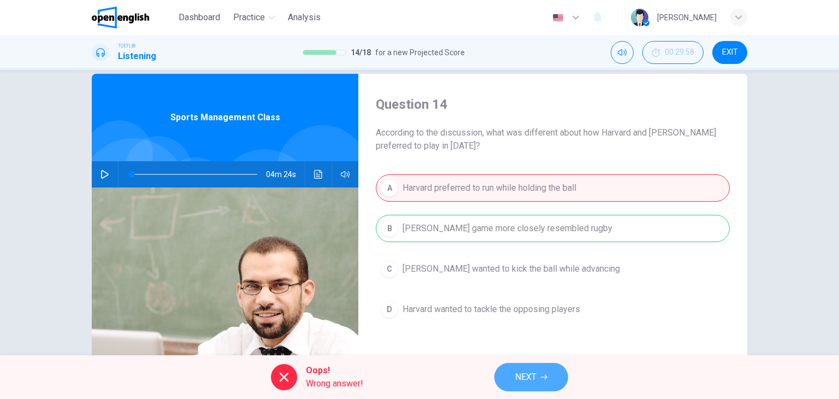
click at [524, 370] on span "NEXT" at bounding box center [525, 376] width 21 height 15
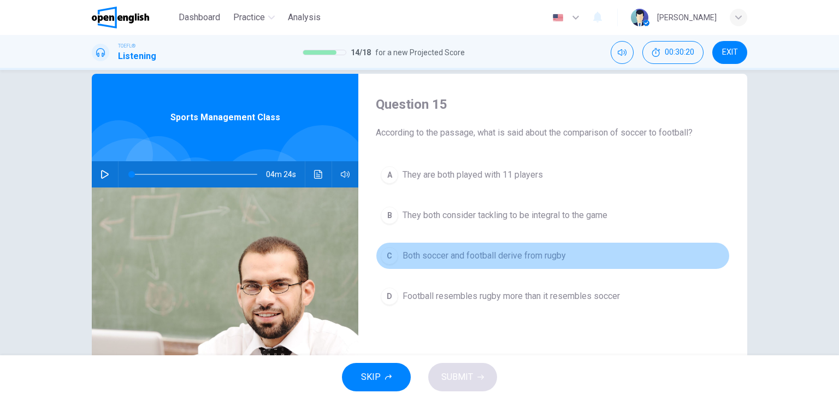
click at [457, 246] on button "C Both soccer and football derive from rugby" at bounding box center [553, 255] width 354 height 27
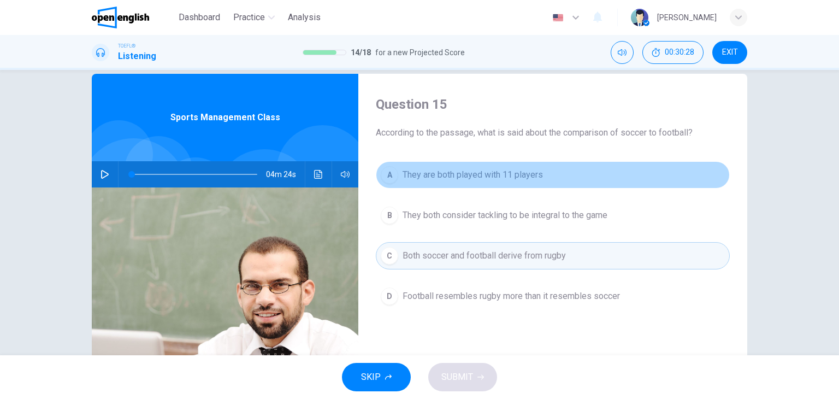
click at [454, 169] on span "They are both played with 11 players" at bounding box center [472, 174] width 140 height 13
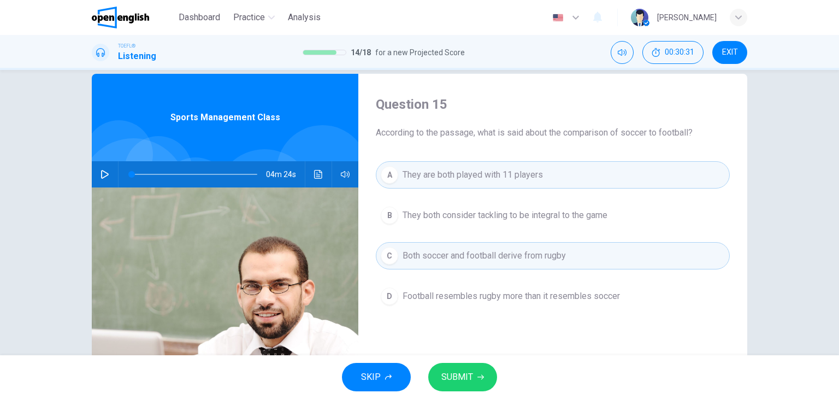
click at [448, 223] on button "B They both consider tackling to be integral to the game" at bounding box center [553, 214] width 354 height 27
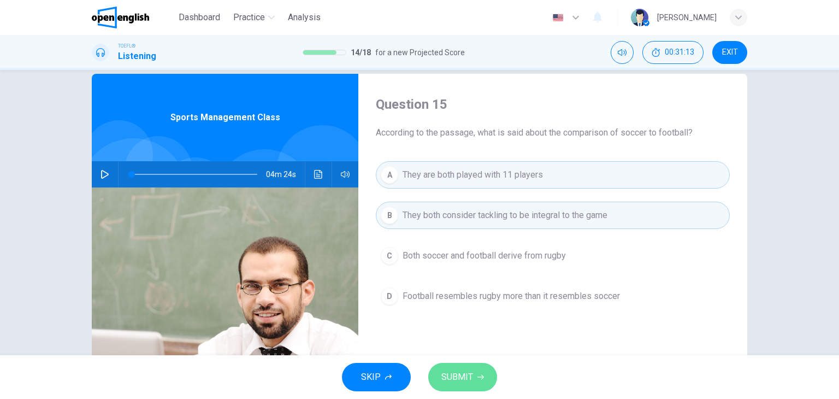
click at [461, 370] on span "SUBMIT" at bounding box center [457, 376] width 32 height 15
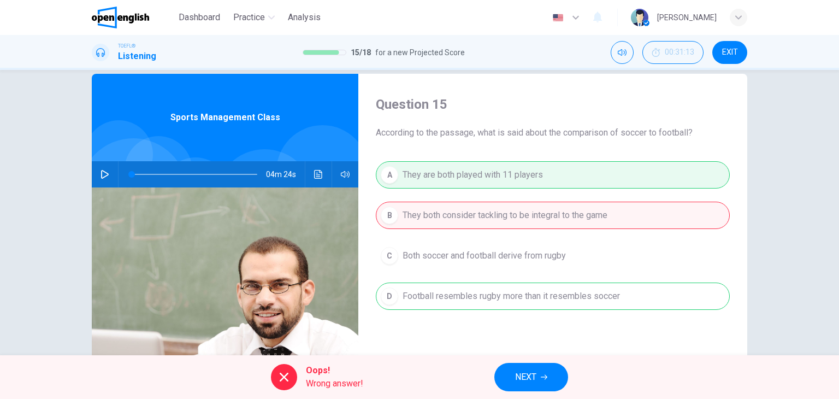
click at [537, 368] on button "NEXT" at bounding box center [531, 377] width 74 height 28
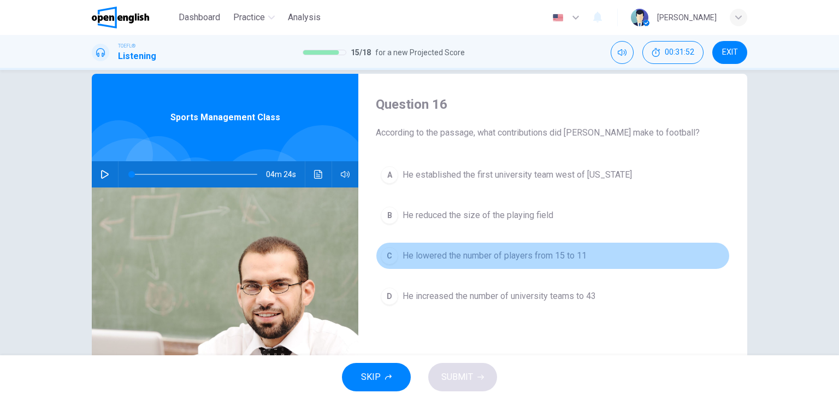
click at [524, 252] on span "He lowered the number of players from 15 to 11" at bounding box center [494, 255] width 184 height 13
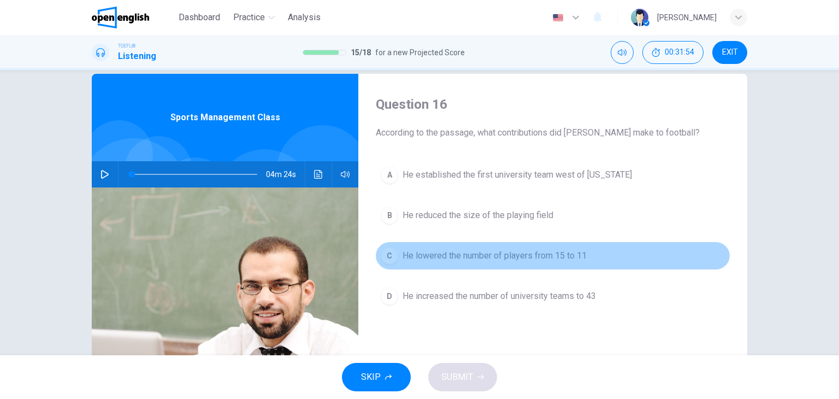
click at [465, 245] on button "C He lowered the number of players from 15 to 11" at bounding box center [553, 255] width 354 height 27
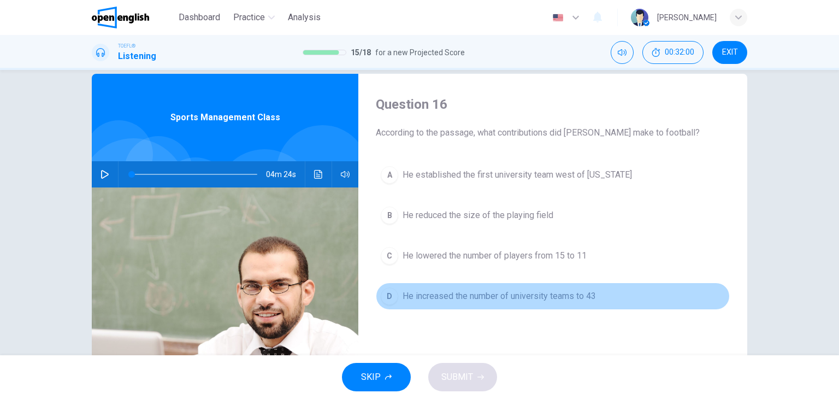
click at [459, 294] on span "He increased the number of university teams to 43" at bounding box center [498, 295] width 193 height 13
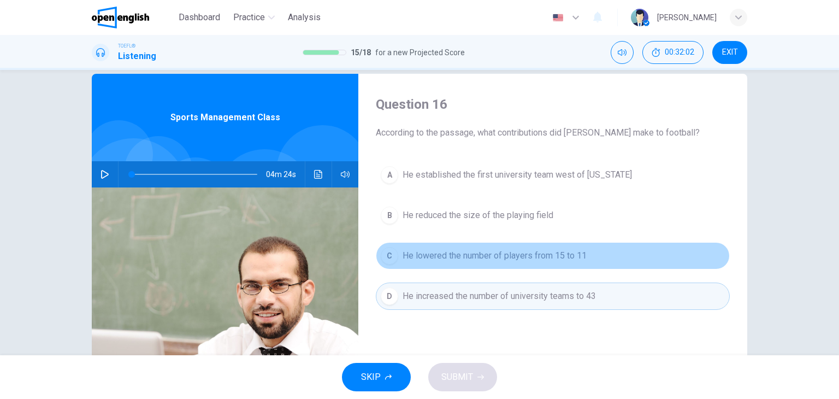
click at [466, 263] on button "C He lowered the number of players from 15 to 11" at bounding box center [553, 255] width 354 height 27
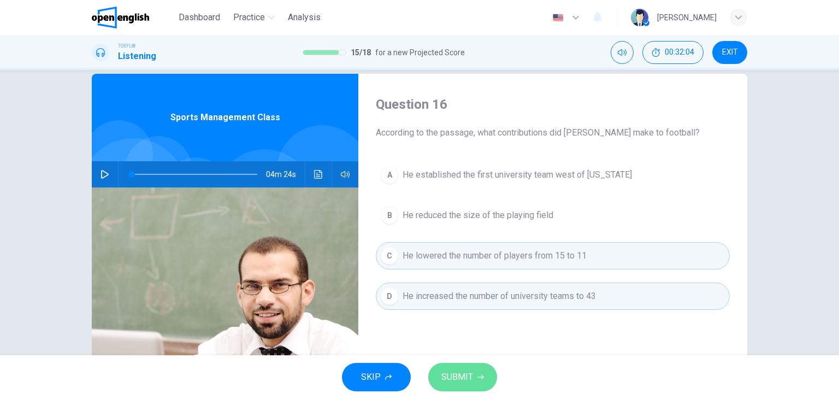
click at [470, 372] on span "SUBMIT" at bounding box center [457, 376] width 32 height 15
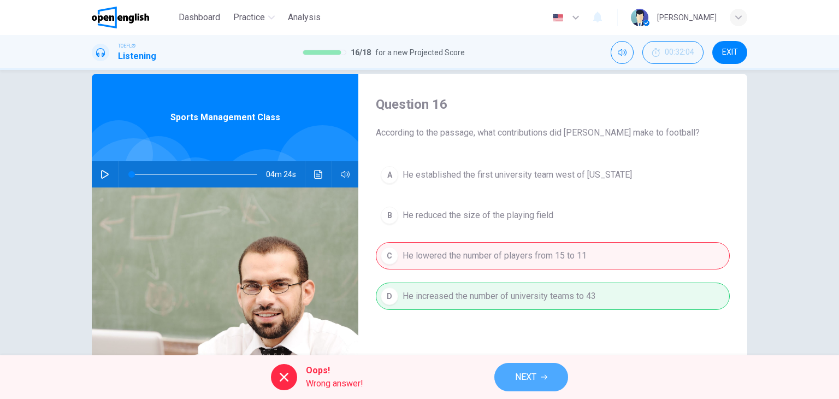
click at [539, 381] on button "NEXT" at bounding box center [531, 377] width 74 height 28
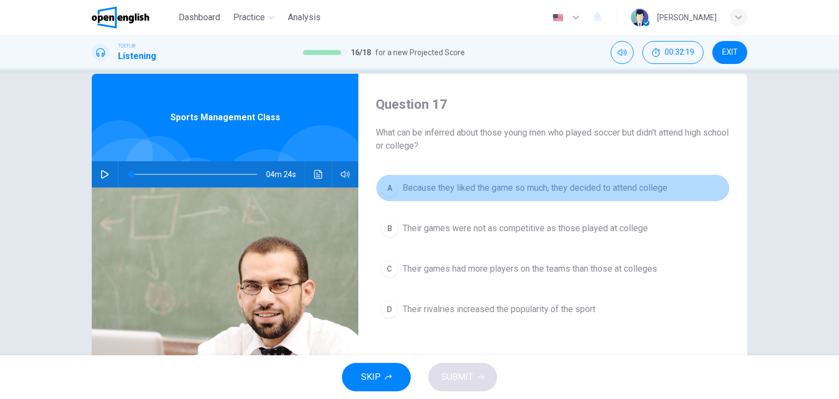
click at [462, 186] on span "Because they liked the game so much, they decided to attend college" at bounding box center [534, 187] width 265 height 13
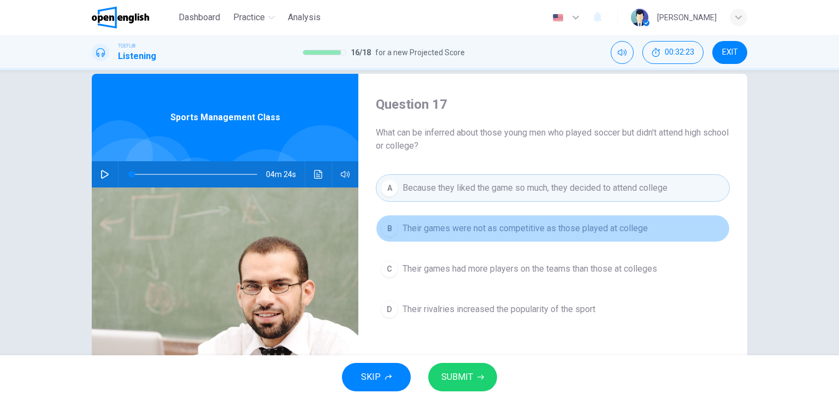
click at [466, 230] on span "Their games were not as competitive as those played at college" at bounding box center [524, 228] width 245 height 13
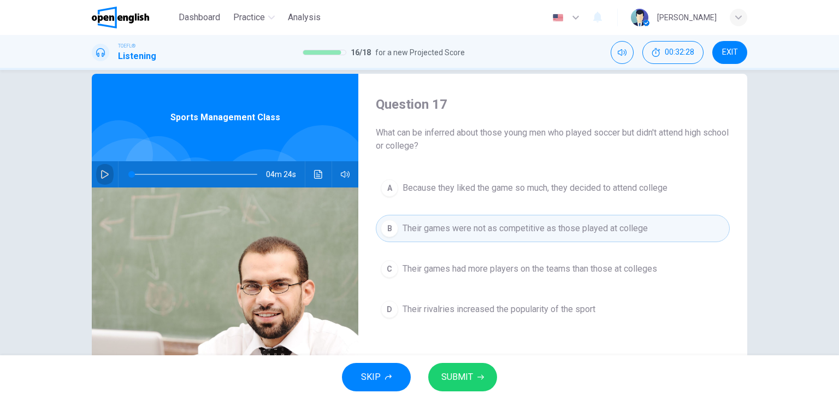
click at [100, 170] on icon "button" at bounding box center [104, 174] width 9 height 9
click at [101, 171] on icon "button" at bounding box center [104, 174] width 9 height 9
click at [101, 171] on icon "button" at bounding box center [105, 174] width 8 height 9
click at [246, 173] on span at bounding box center [195, 174] width 126 height 15
click at [102, 173] on icon "button" at bounding box center [104, 174] width 9 height 9
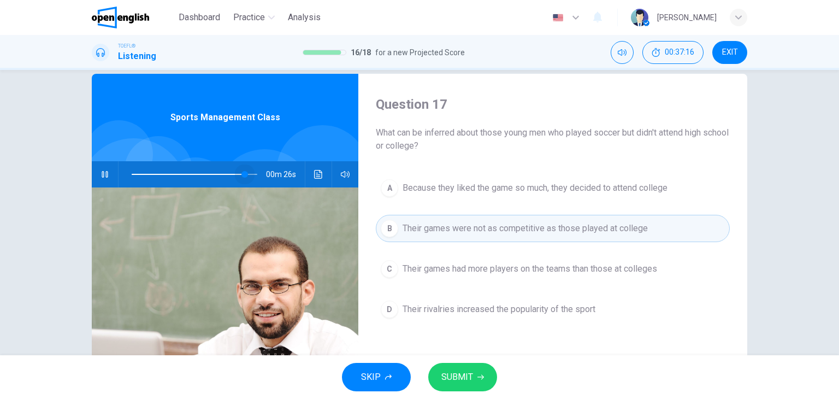
click at [242, 173] on span at bounding box center [244, 174] width 7 height 7
type input "*"
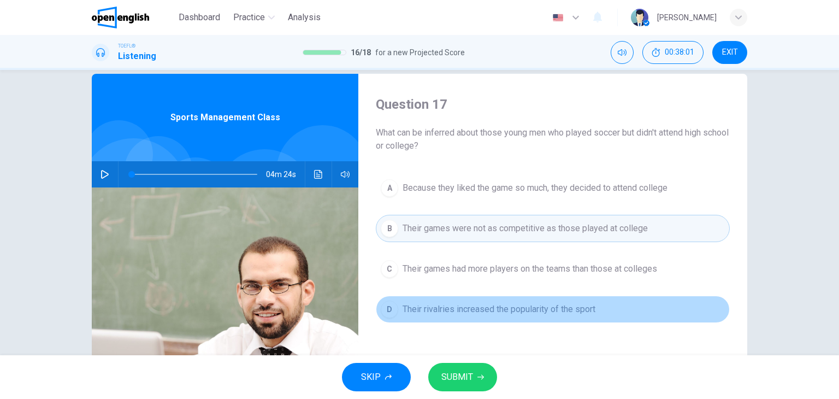
click at [451, 317] on button "D Their rivalries increased the popularity of the sport" at bounding box center [553, 308] width 354 height 27
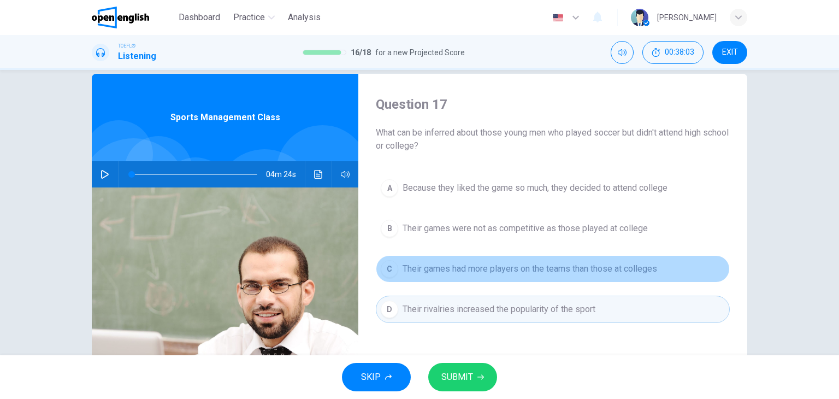
click at [474, 268] on span "Their games had more players on the teams than those at colleges" at bounding box center [529, 268] width 254 height 13
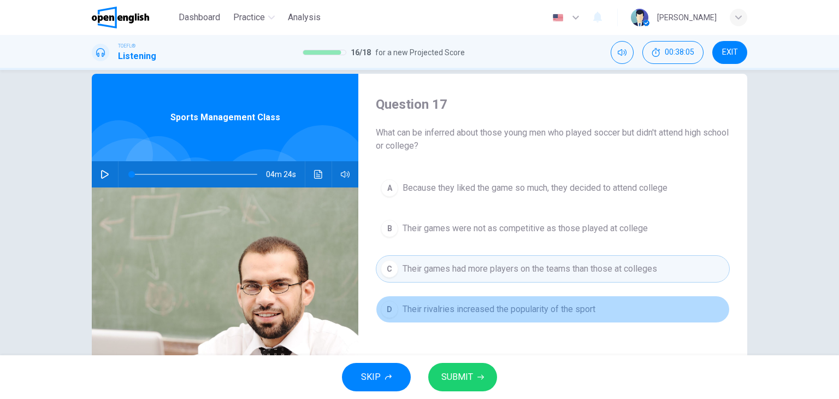
click at [477, 306] on span "Their rivalries increased the popularity of the sport" at bounding box center [498, 309] width 193 height 13
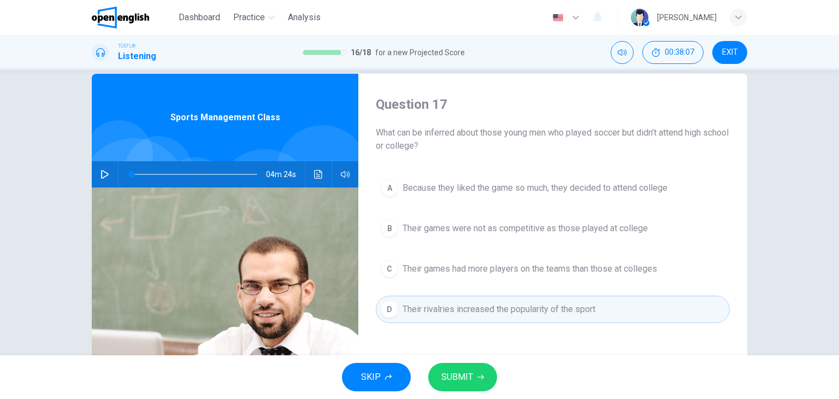
click at [475, 372] on button "SUBMIT" at bounding box center [462, 377] width 69 height 28
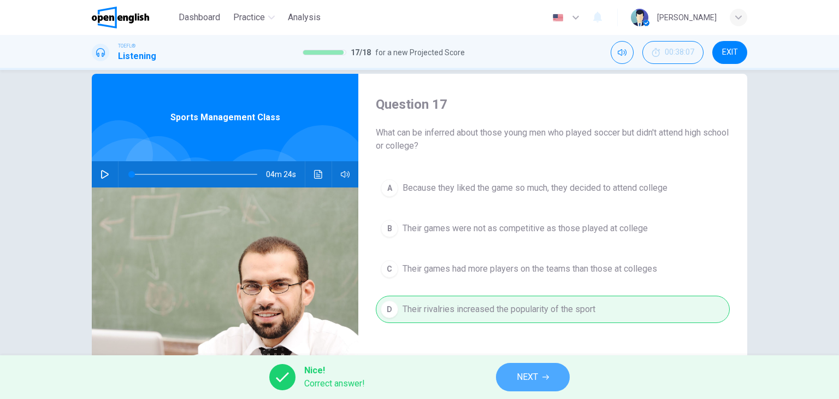
click at [554, 381] on button "NEXT" at bounding box center [533, 377] width 74 height 28
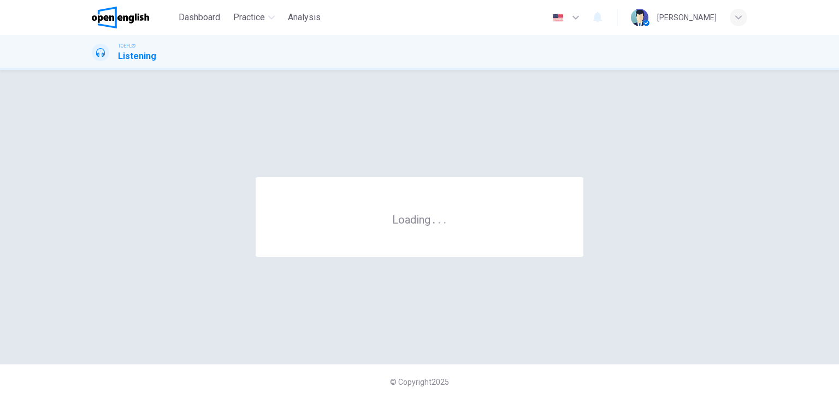
scroll to position [0, 0]
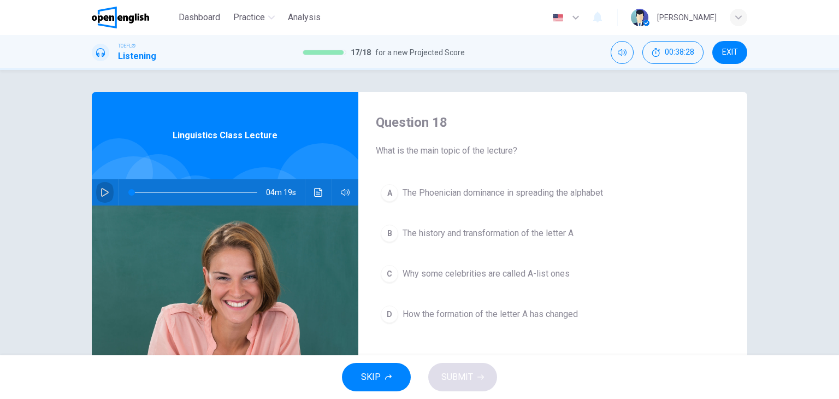
click at [101, 193] on icon "button" at bounding box center [104, 192] width 9 height 9
type input "**"
click at [133, 192] on span at bounding box center [195, 192] width 126 height 15
click at [431, 235] on span "The history and transformation of the letter A" at bounding box center [487, 233] width 171 height 13
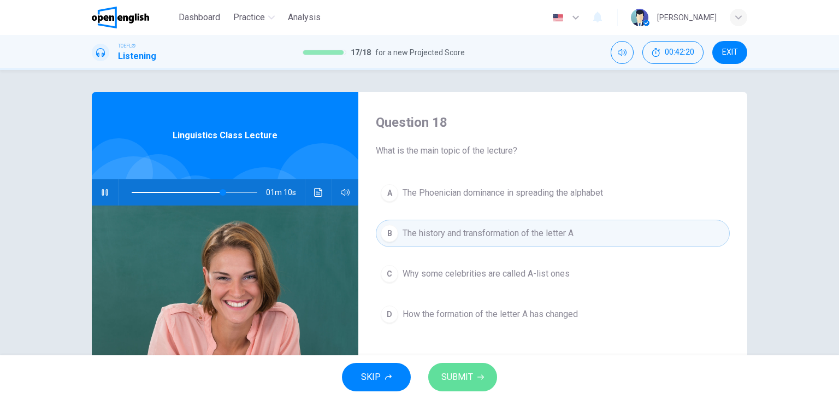
click at [471, 374] on span "SUBMIT" at bounding box center [457, 376] width 32 height 15
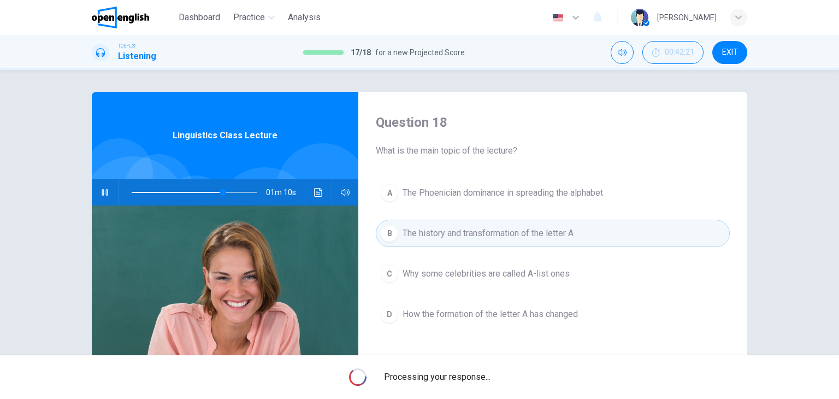
type input "**"
